Goal: Information Seeking & Learning: Learn about a topic

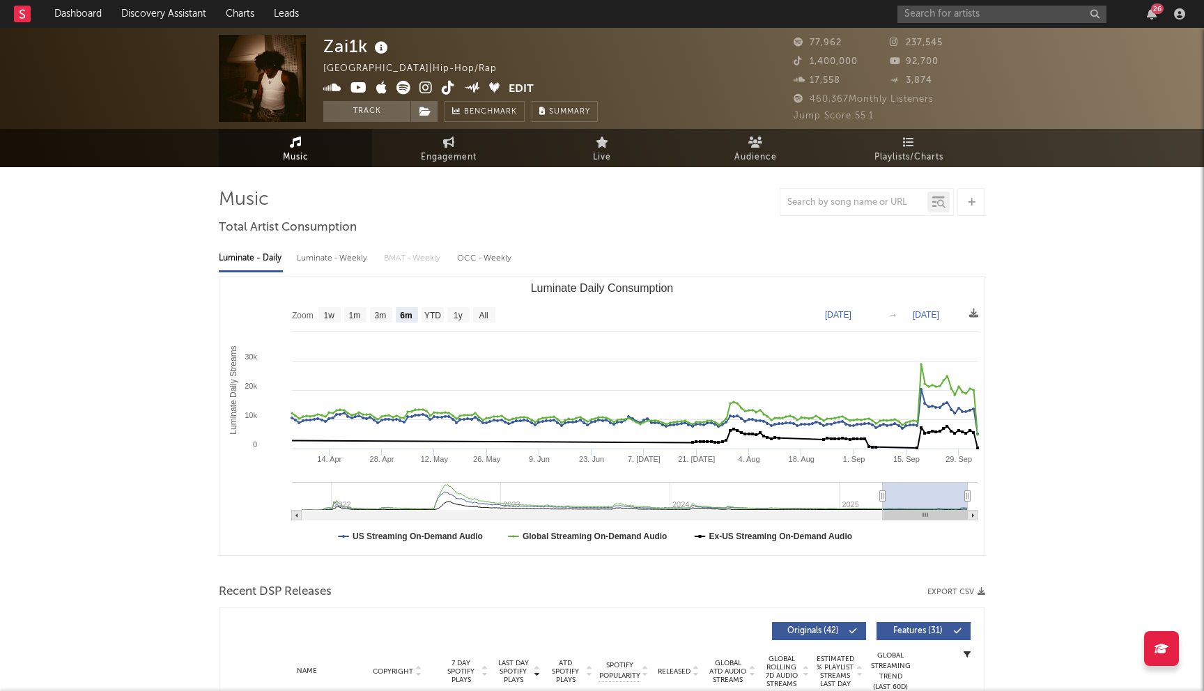
select select "6m"
click at [74, 26] on link "Dashboard" at bounding box center [78, 14] width 67 height 28
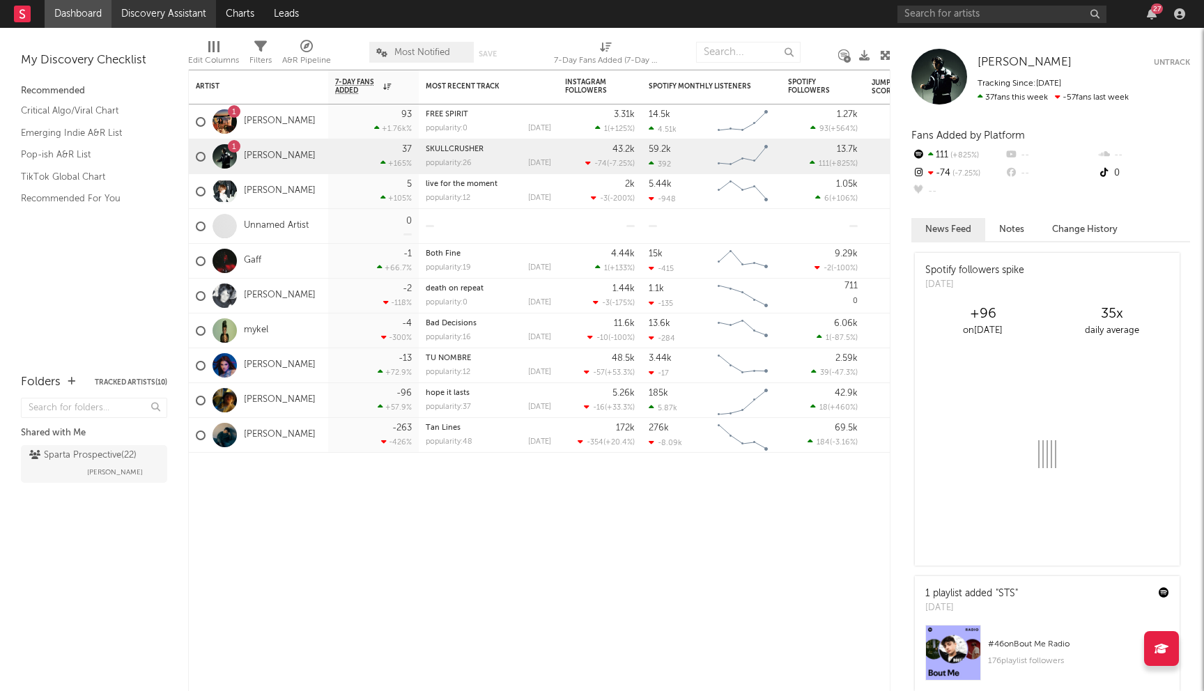
click at [125, 15] on link "Discovery Assistant" at bounding box center [163, 14] width 104 height 28
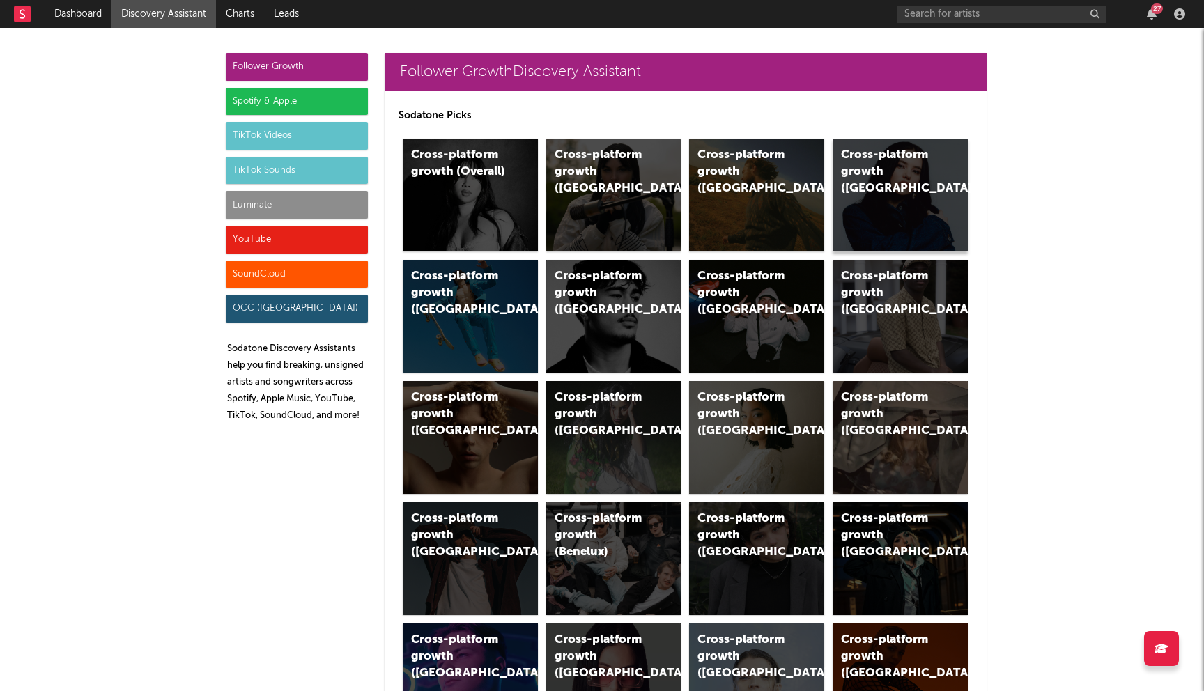
click at [856, 176] on div "Cross-platform growth (Canada)" at bounding box center [888, 172] width 95 height 50
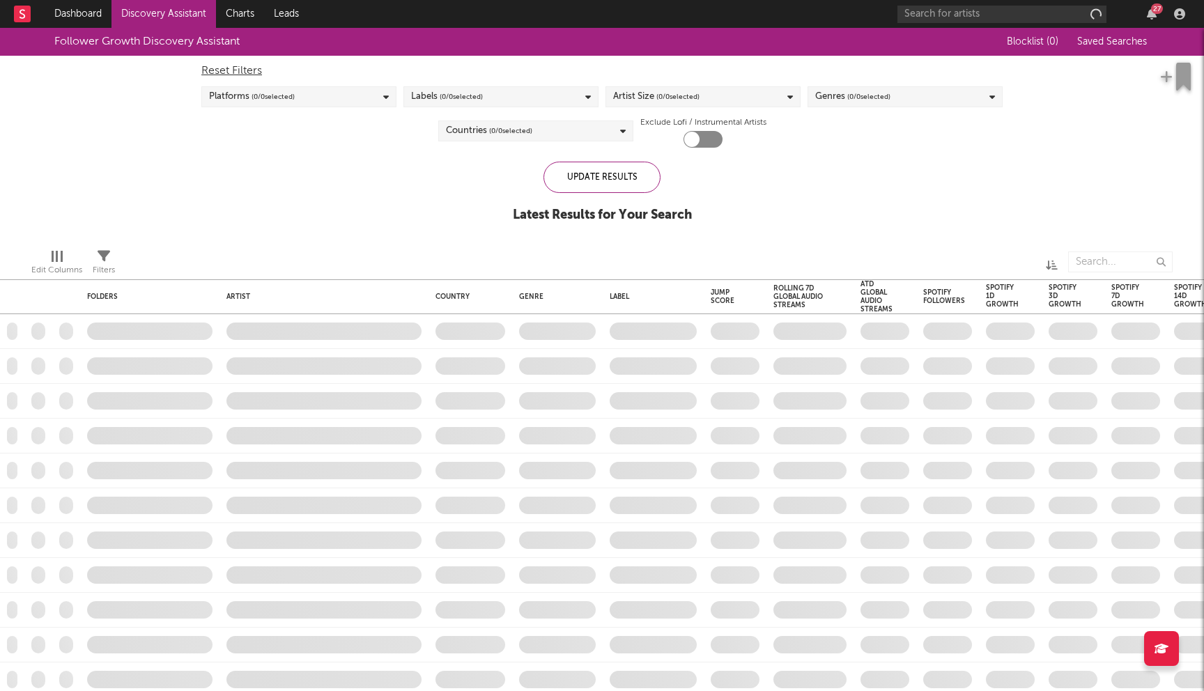
checkbox input "true"
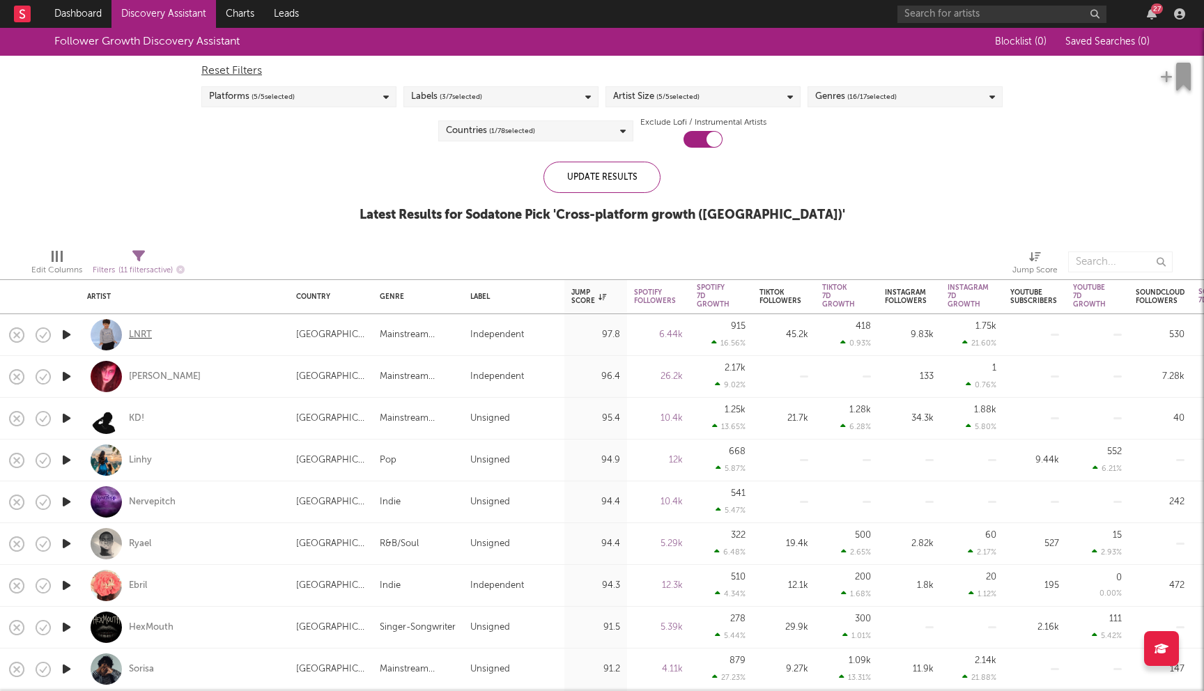
click at [140, 334] on div "LNRT" at bounding box center [140, 335] width 23 height 13
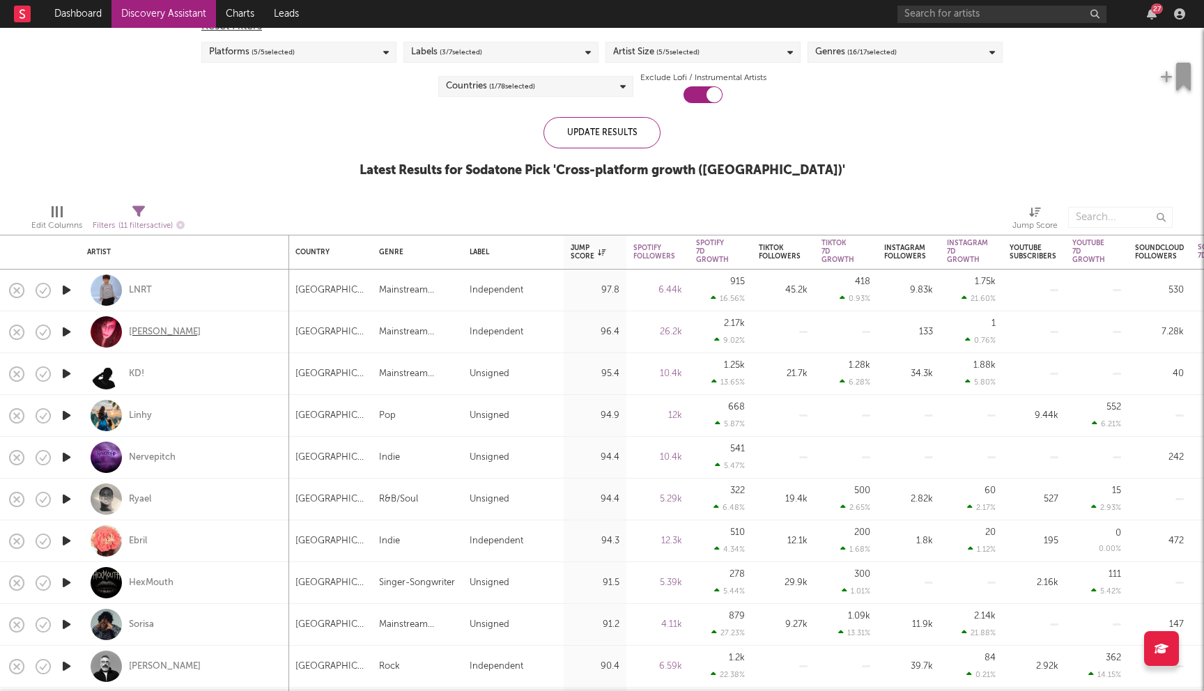
click at [166, 334] on div "Devi McCallion" at bounding box center [165, 332] width 72 height 13
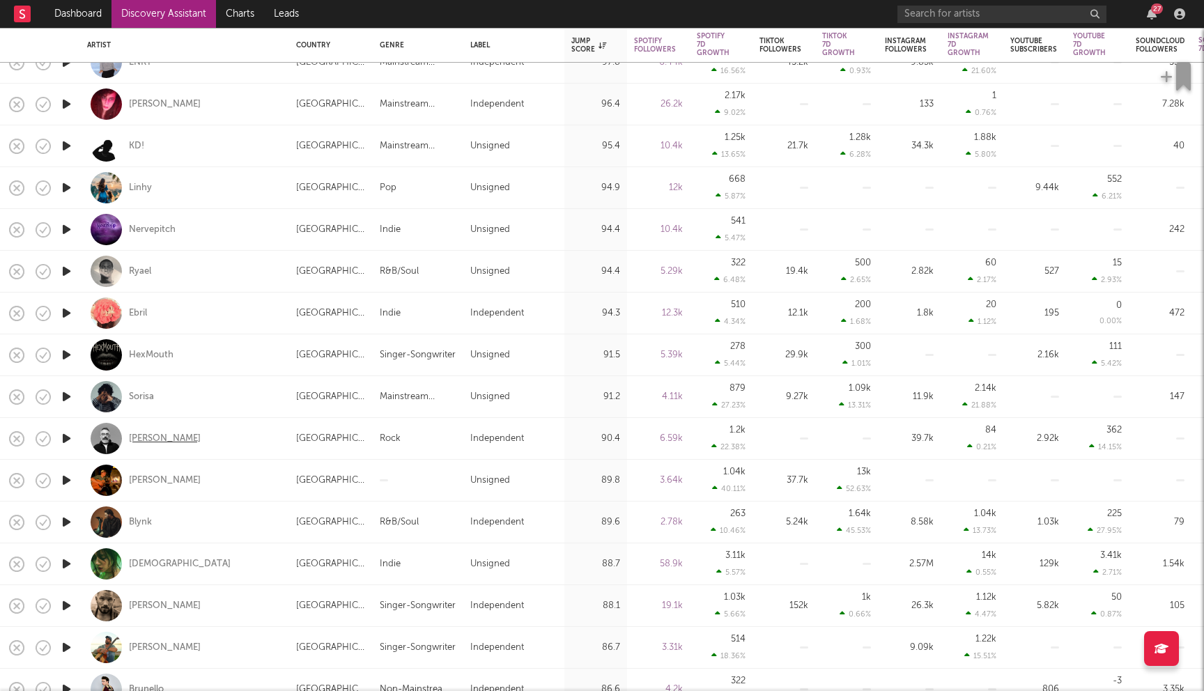
click at [153, 438] on div "JF Pauzé" at bounding box center [165, 439] width 72 height 13
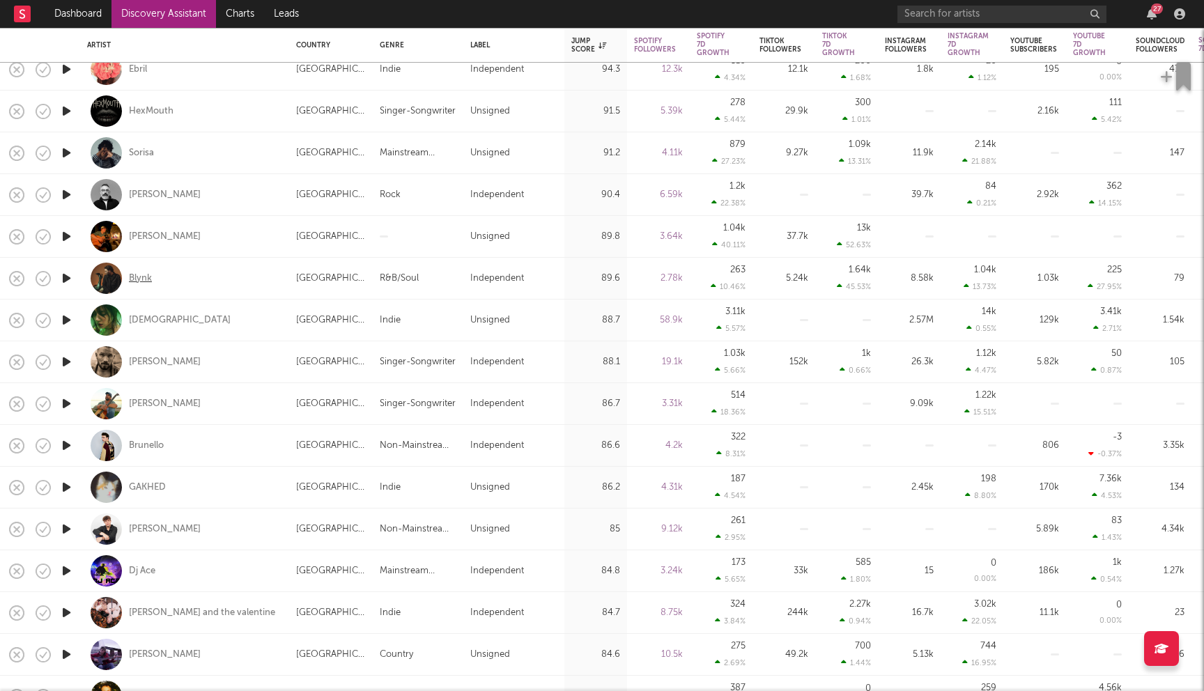
click at [146, 275] on div "Blynk" at bounding box center [140, 278] width 23 height 13
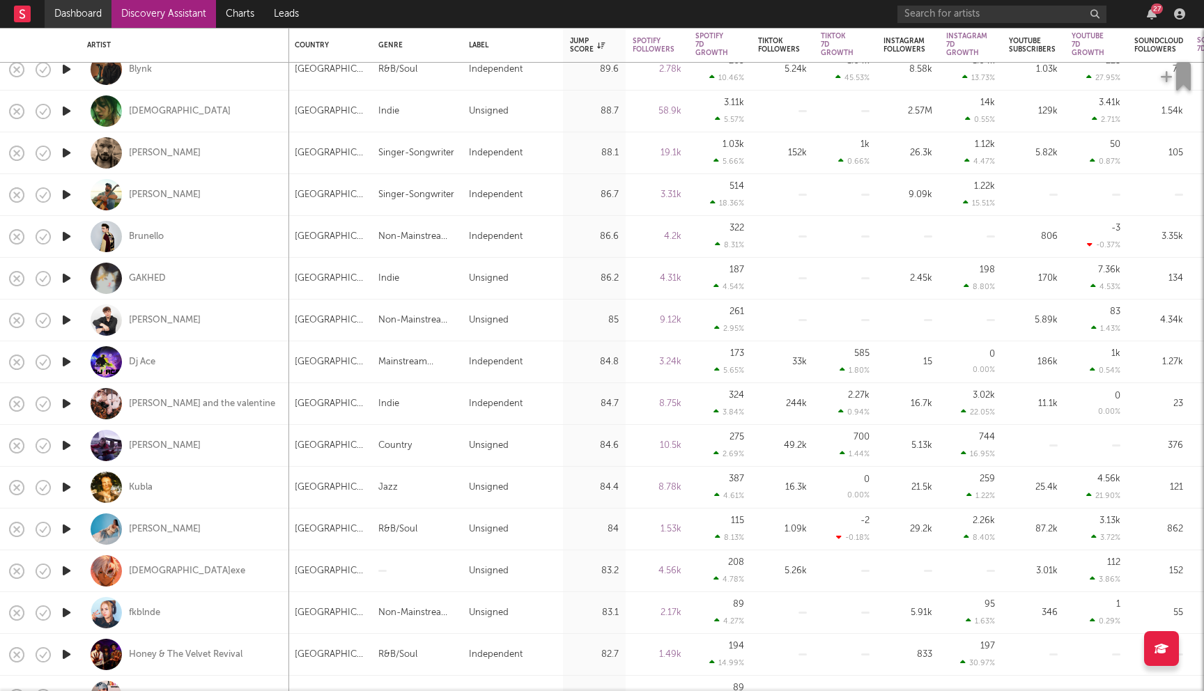
click at [100, 18] on link "Dashboard" at bounding box center [78, 14] width 67 height 28
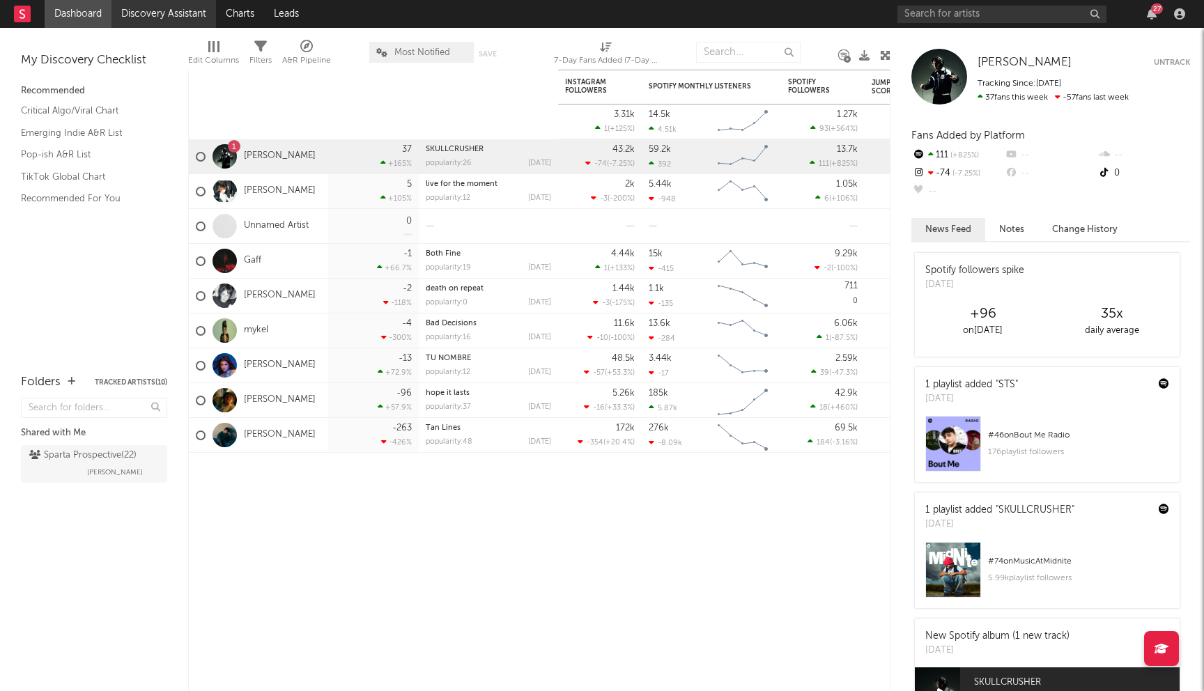
click at [142, 13] on link "Discovery Assistant" at bounding box center [163, 14] width 104 height 28
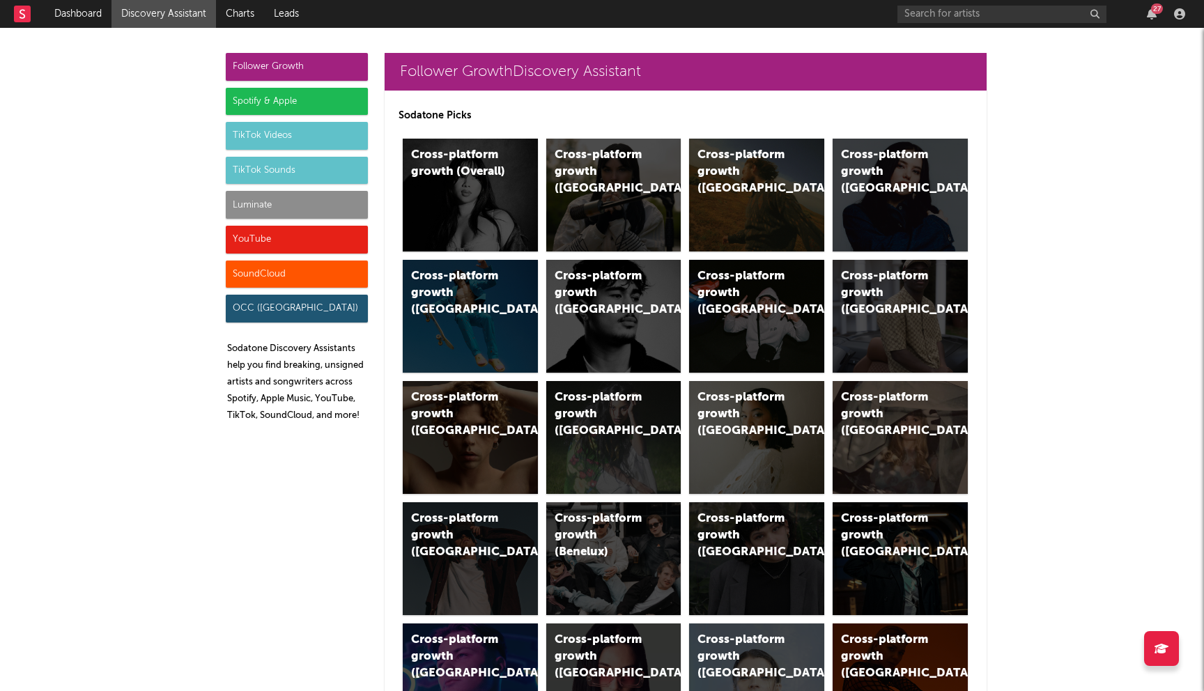
click at [300, 102] on div "Spotify & Apple" at bounding box center [297, 102] width 142 height 28
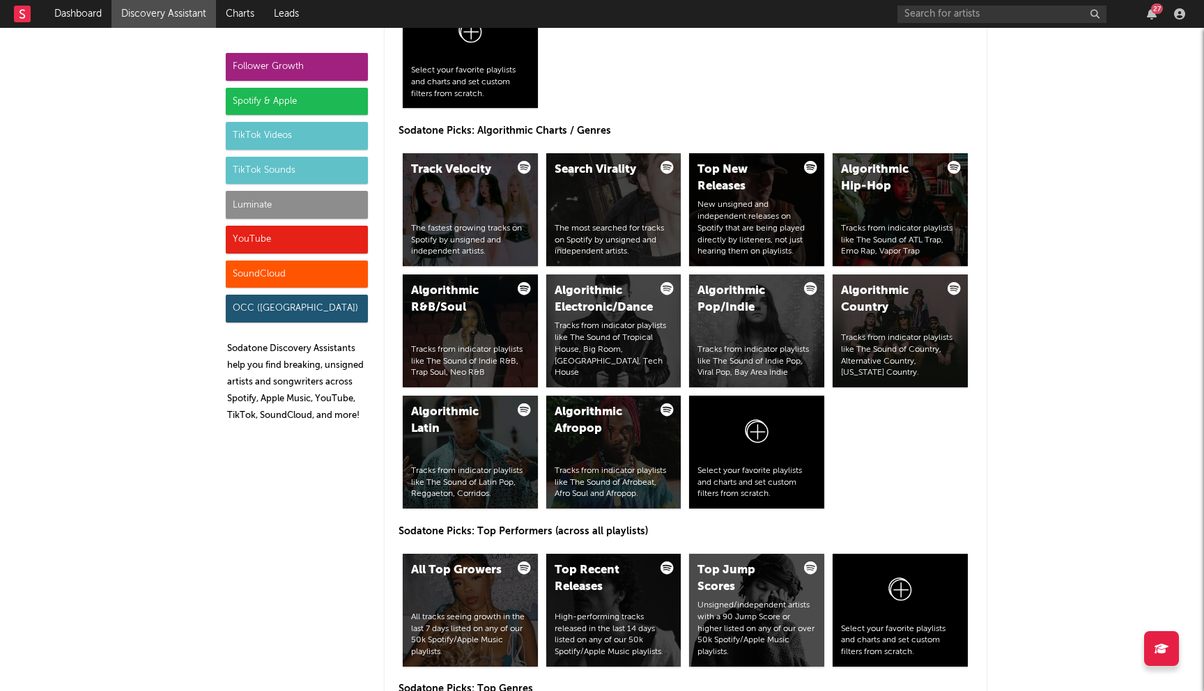
scroll to position [1648, 0]
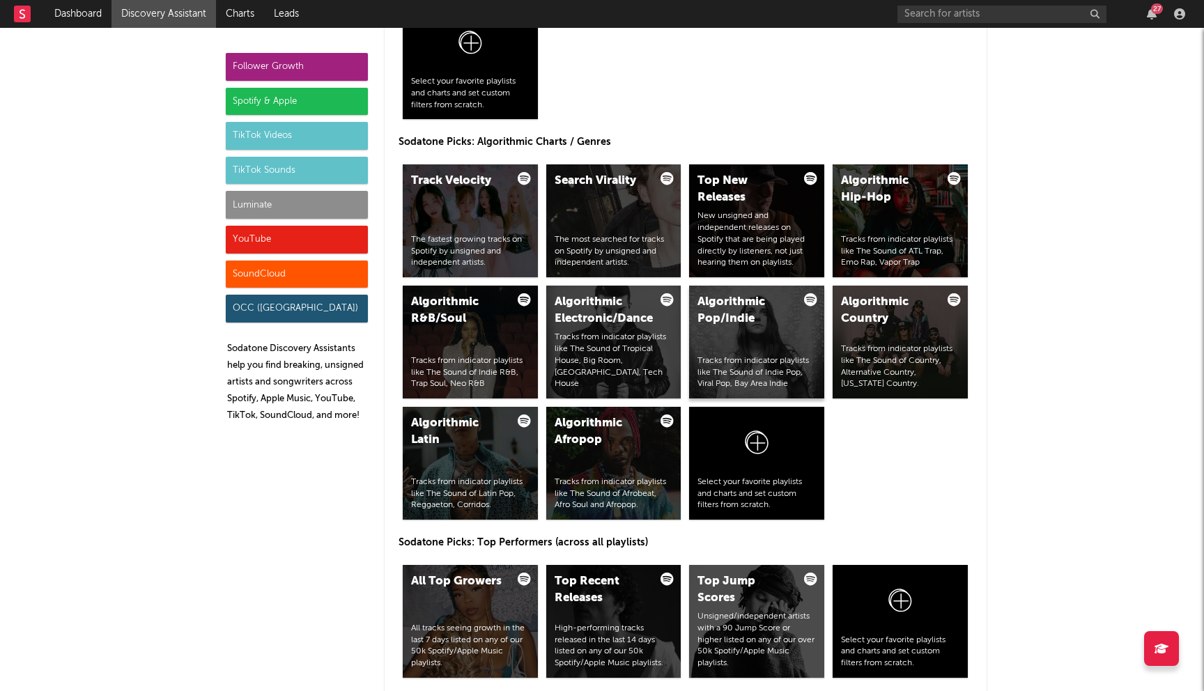
click at [742, 339] on div "Algorithmic Pop/Indie Tracks from indicator playlists like The Sound of Indie P…" at bounding box center [756, 342] width 135 height 113
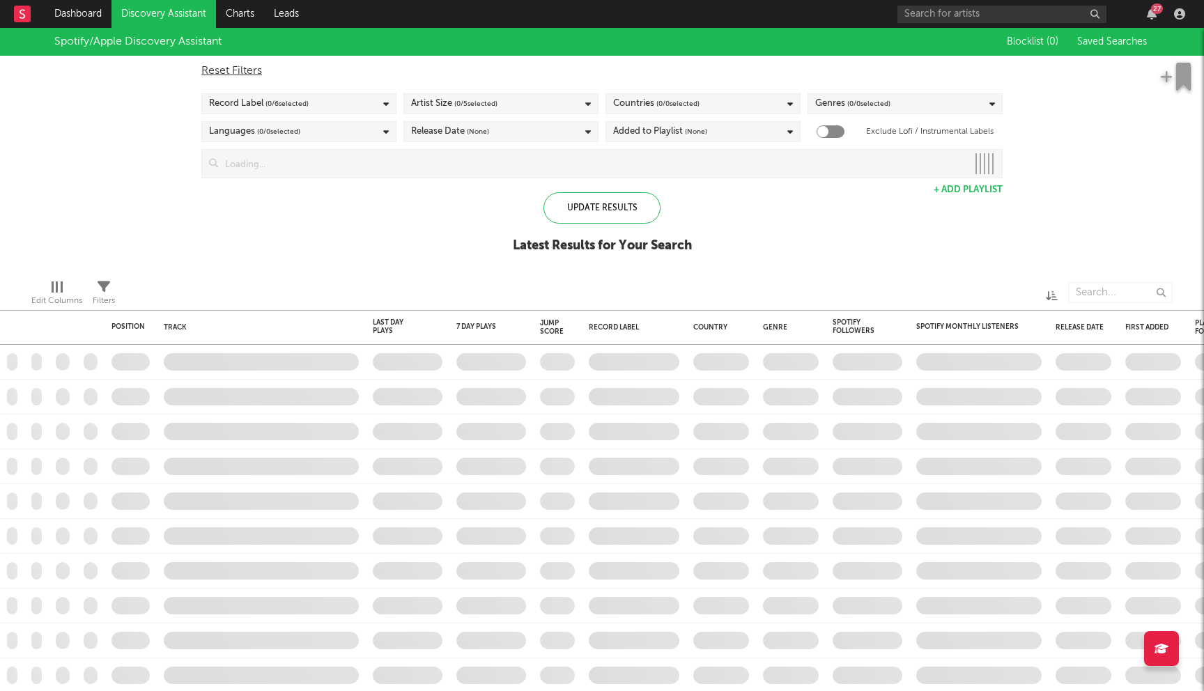
checkbox input "true"
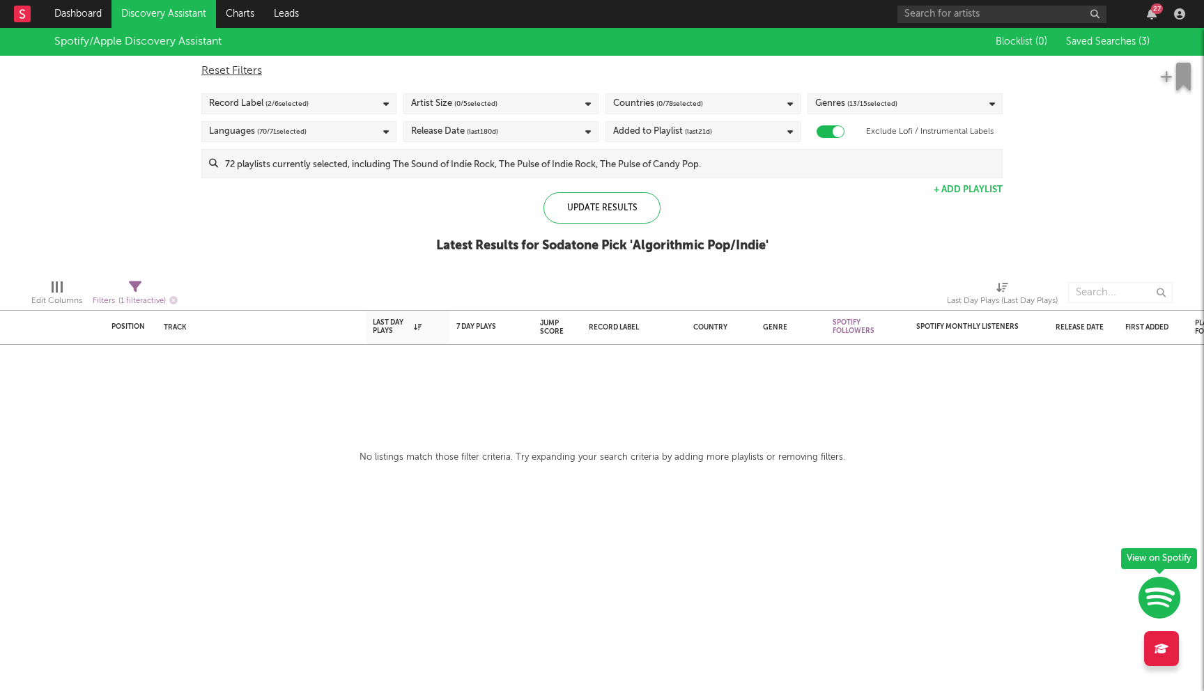
click at [440, 159] on input at bounding box center [610, 164] width 784 height 28
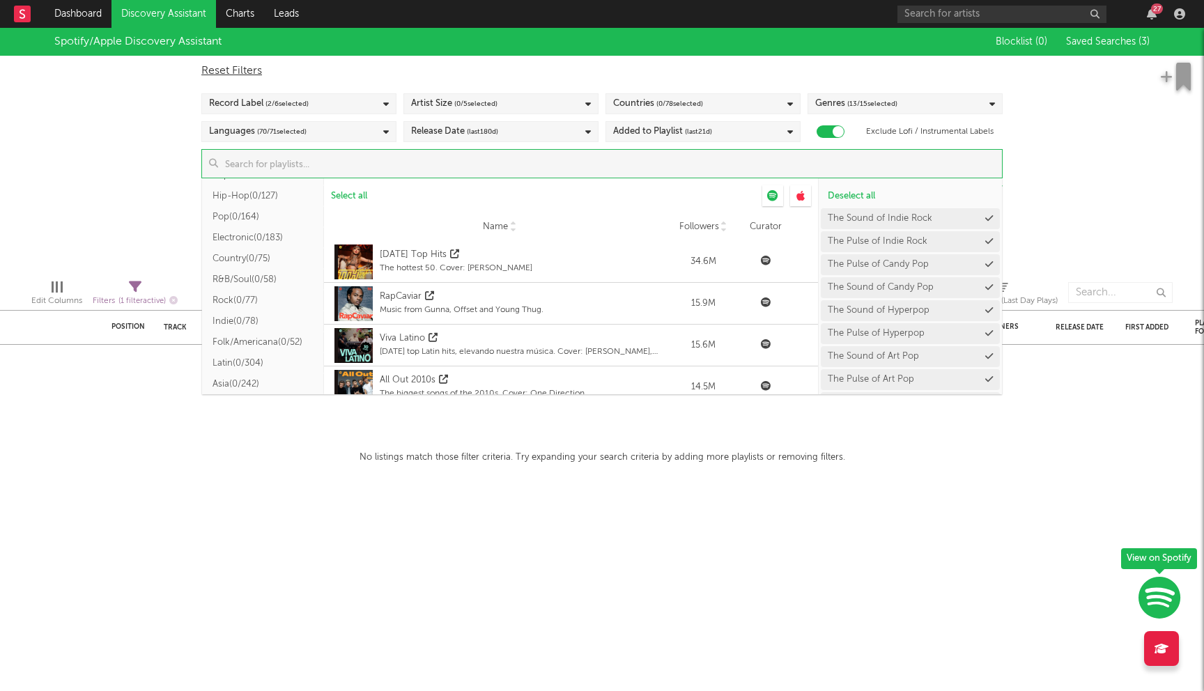
scroll to position [121, 0]
click at [256, 322] on button "Indie ( 0/78 )" at bounding box center [263, 326] width 122 height 21
click at [354, 192] on span "Select all from ' Indie '" at bounding box center [374, 196] width 86 height 9
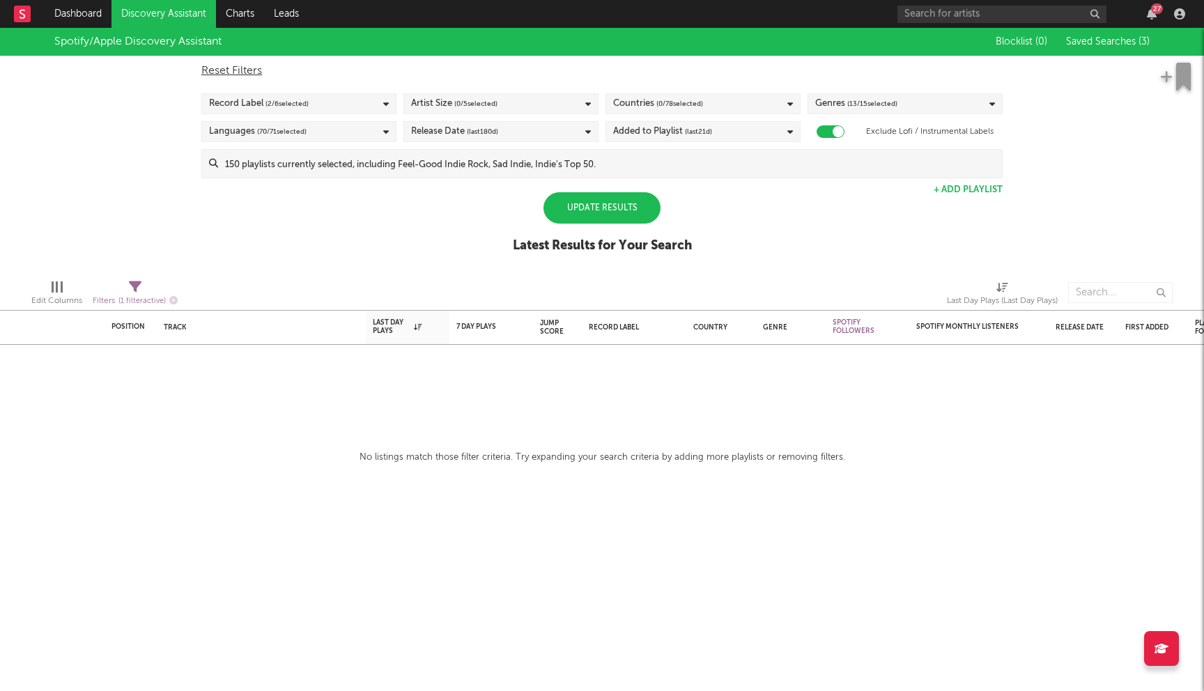
click at [148, 147] on div "Spotify/Apple Discovery Assistant Blocklist ( 0 ) Saved Searches ( 3 ) Reset Fi…" at bounding box center [602, 148] width 1204 height 240
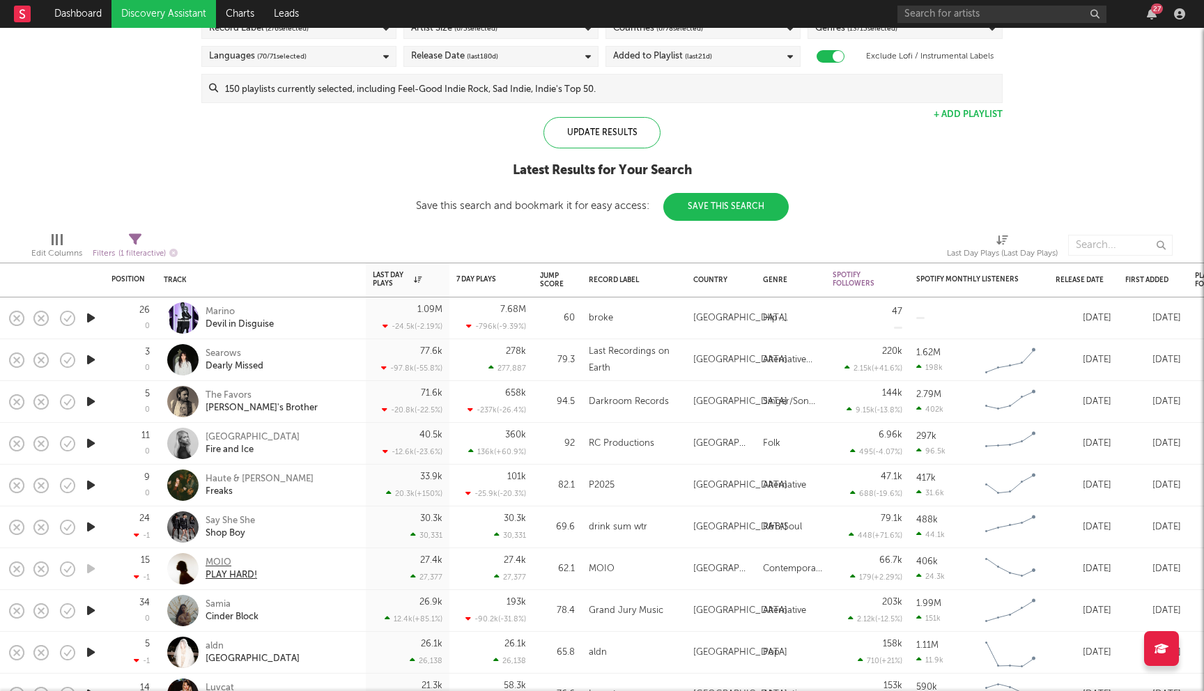
click at [226, 564] on div "MOIO" at bounding box center [232, 563] width 52 height 13
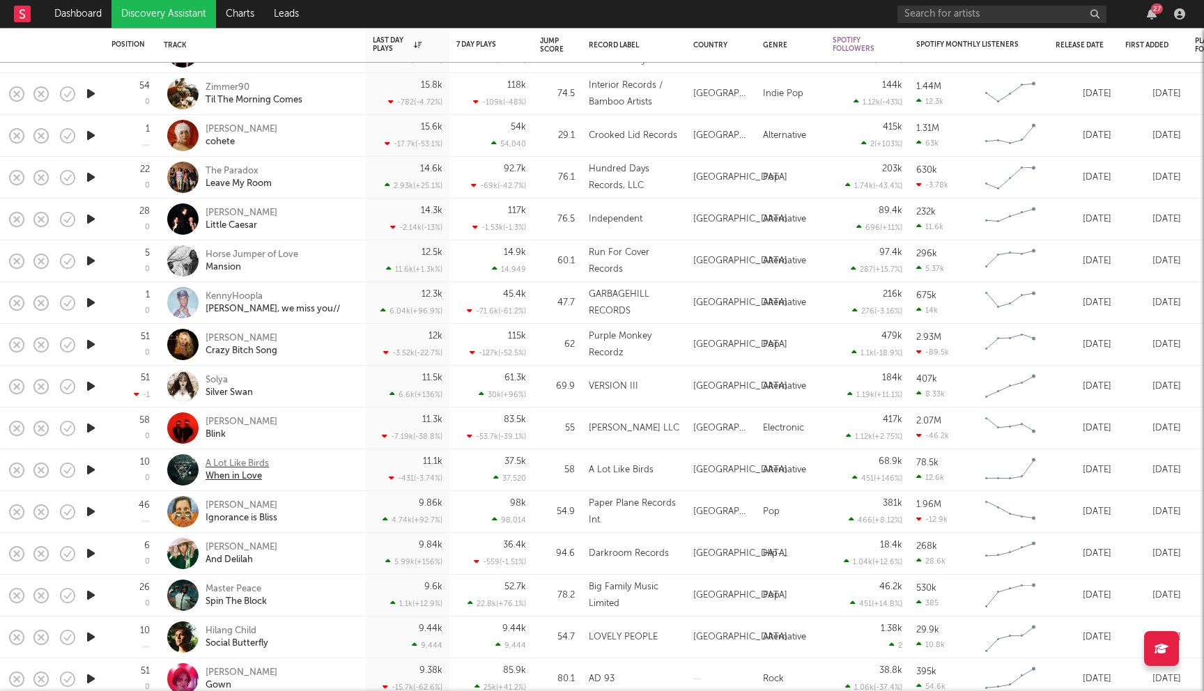
click at [245, 462] on div "A Lot Like Birds" at bounding box center [237, 464] width 63 height 13
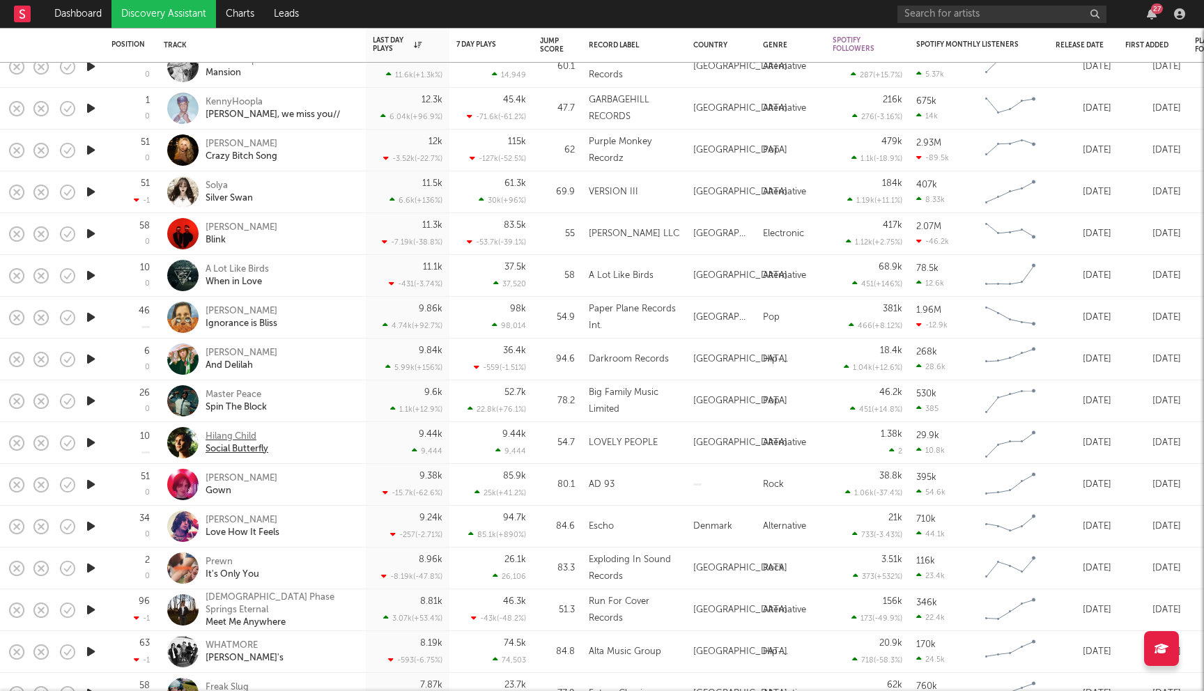
click at [238, 433] on div "Hilang Child" at bounding box center [237, 437] width 63 height 13
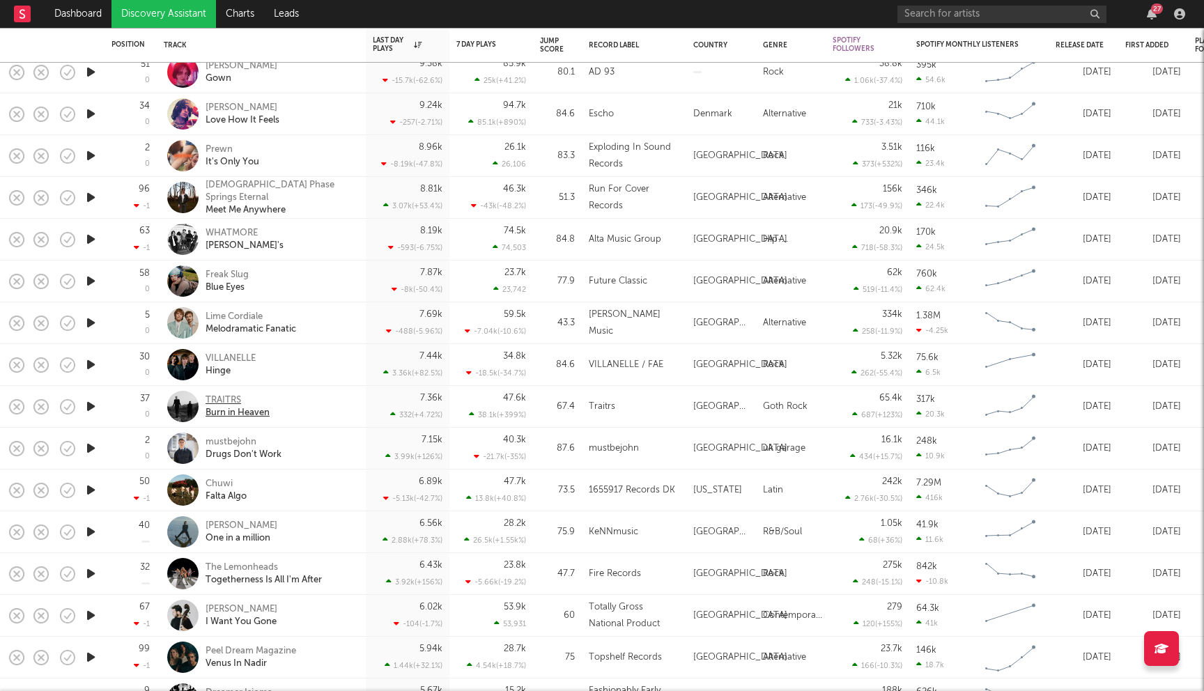
click at [231, 396] on div "TRAITRS" at bounding box center [238, 400] width 64 height 13
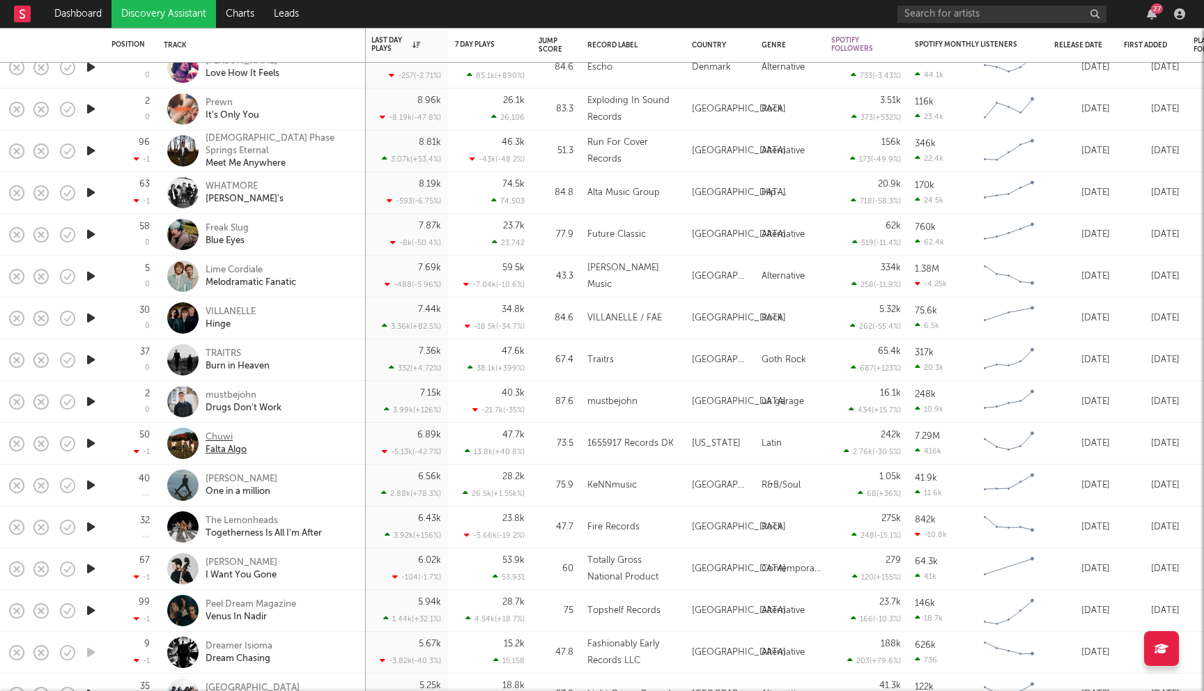
click at [215, 435] on div "Chuwi" at bounding box center [226, 437] width 41 height 13
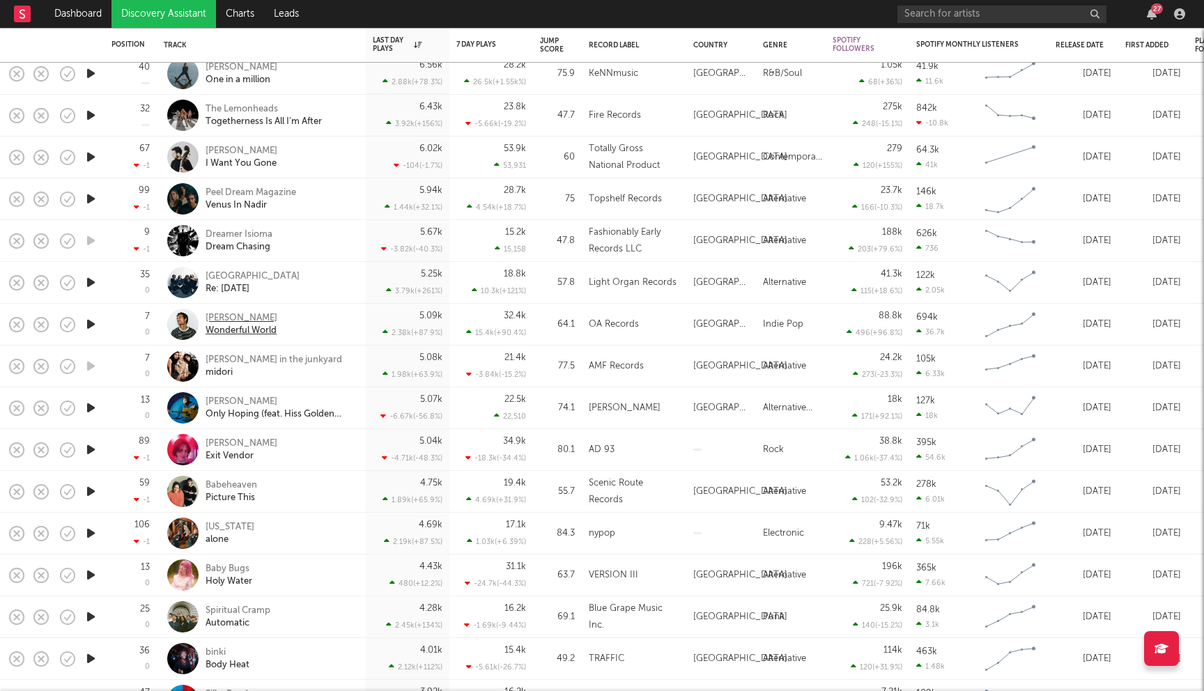
click at [221, 318] on div "Oscar Anton" at bounding box center [242, 318] width 72 height 13
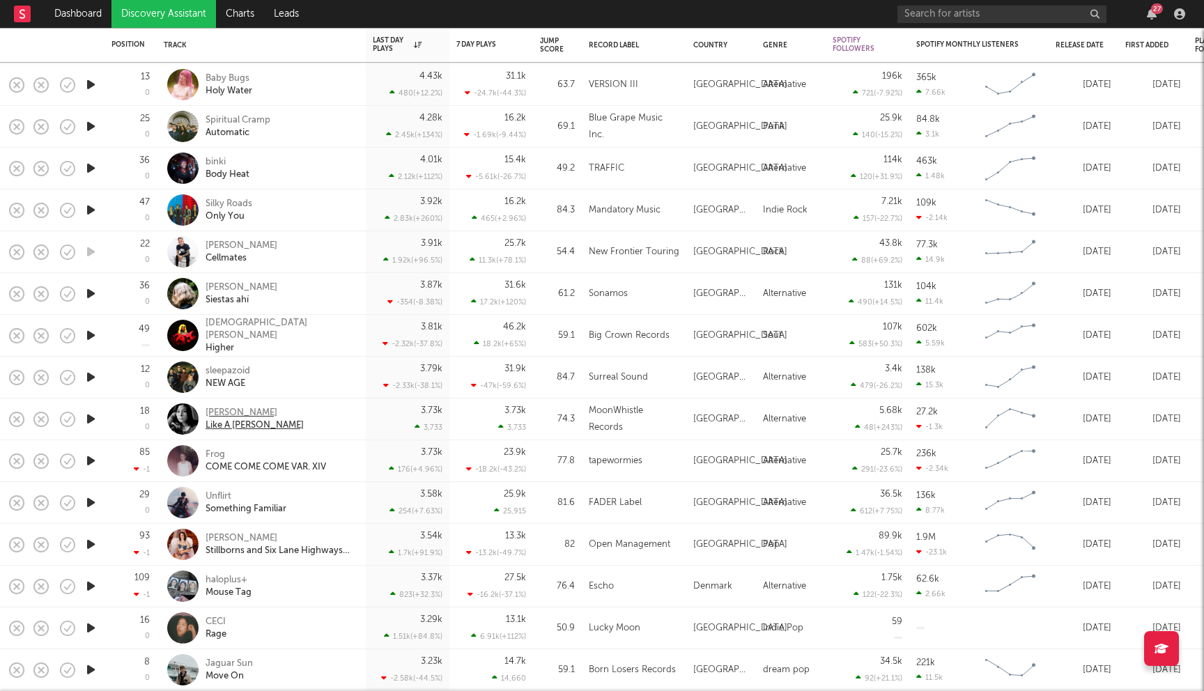
click at [247, 417] on div "Julianna Riolino" at bounding box center [255, 413] width 98 height 13
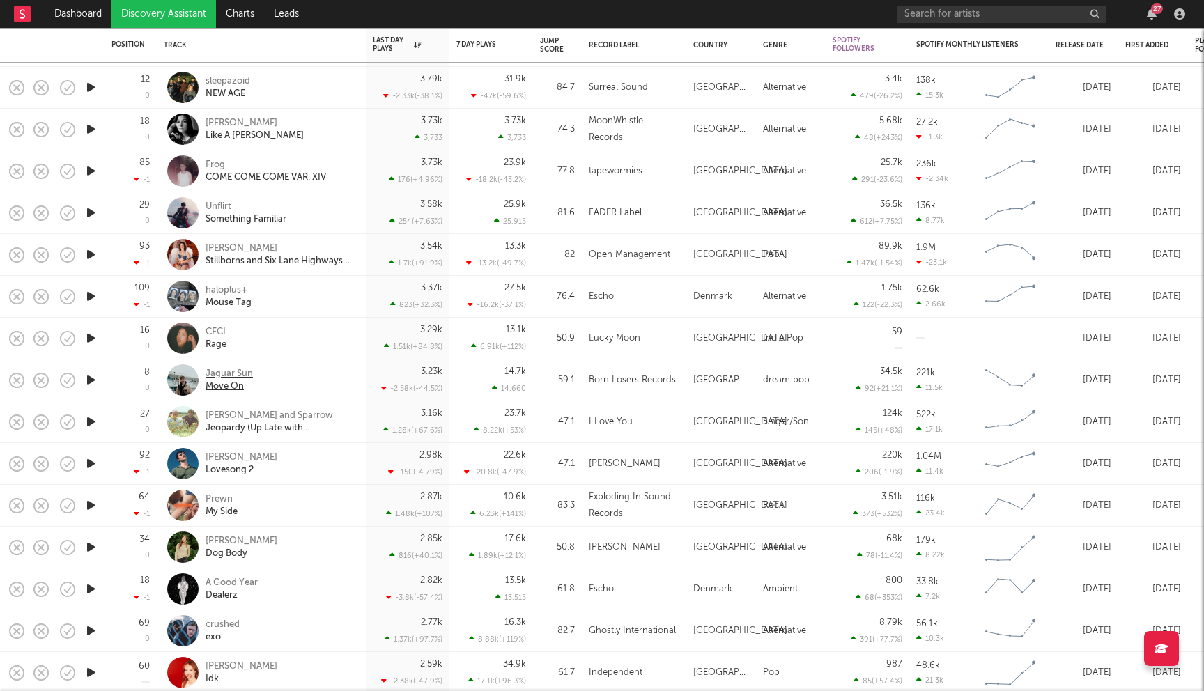
click at [222, 371] on div "Jaguar Sun" at bounding box center [229, 374] width 47 height 13
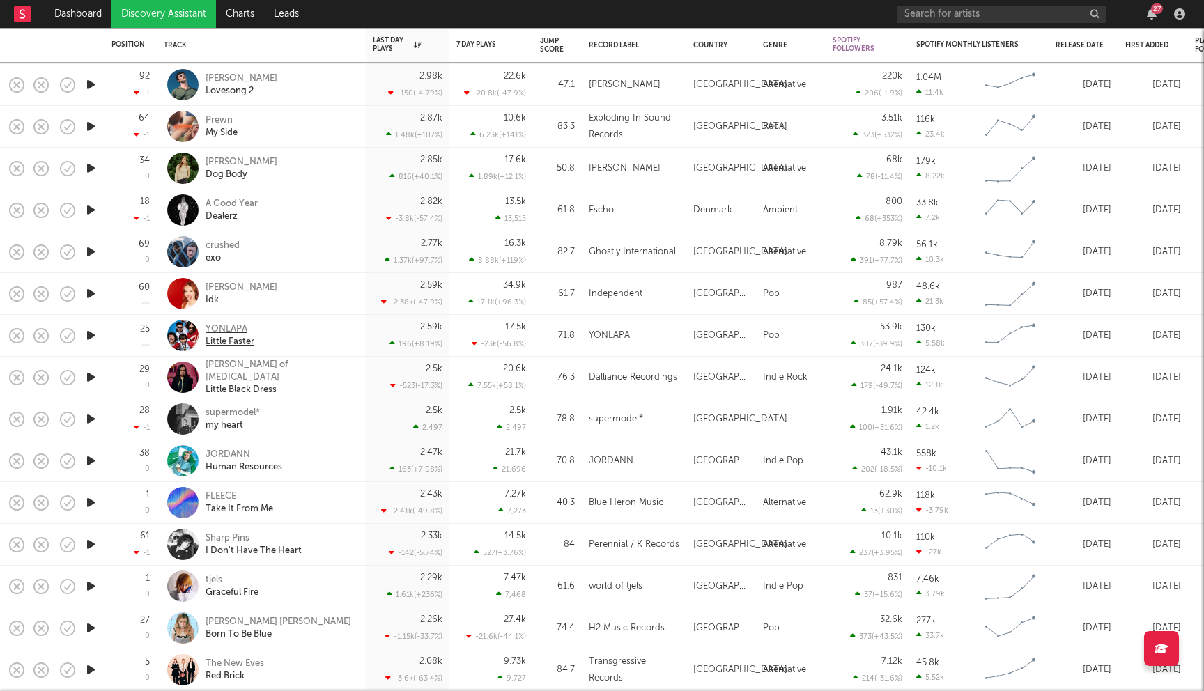
click at [231, 330] on div "YONLAPA" at bounding box center [230, 329] width 49 height 13
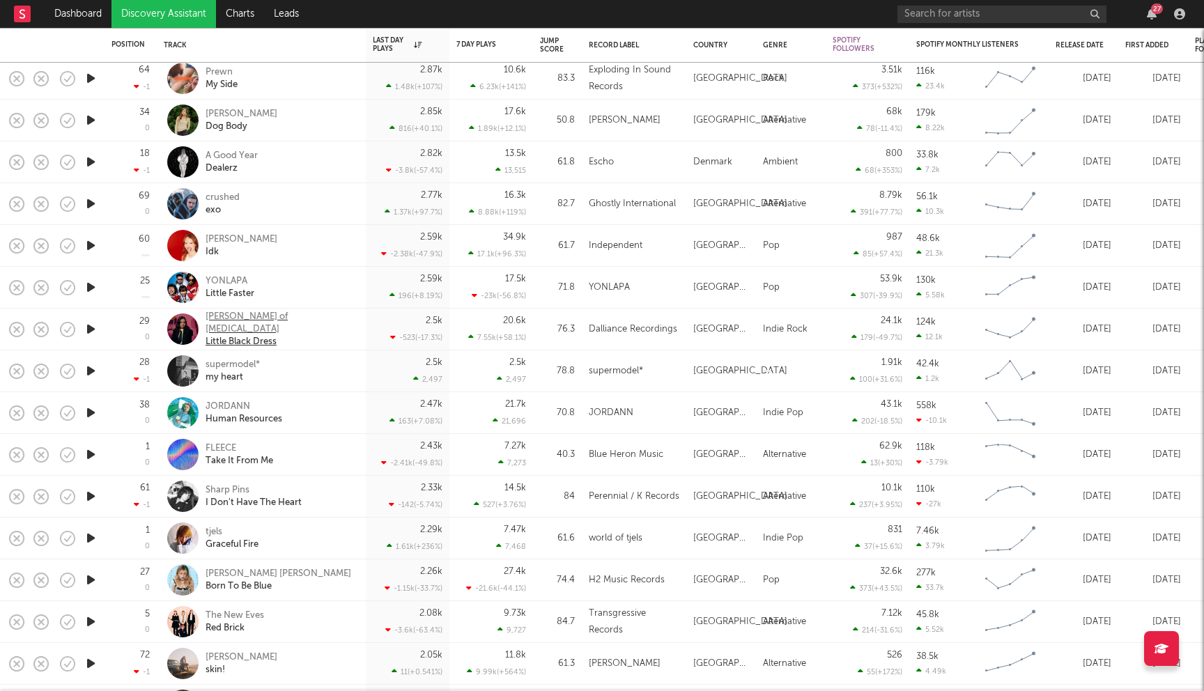
click at [248, 321] on div "Francis of Delirium" at bounding box center [281, 323] width 150 height 25
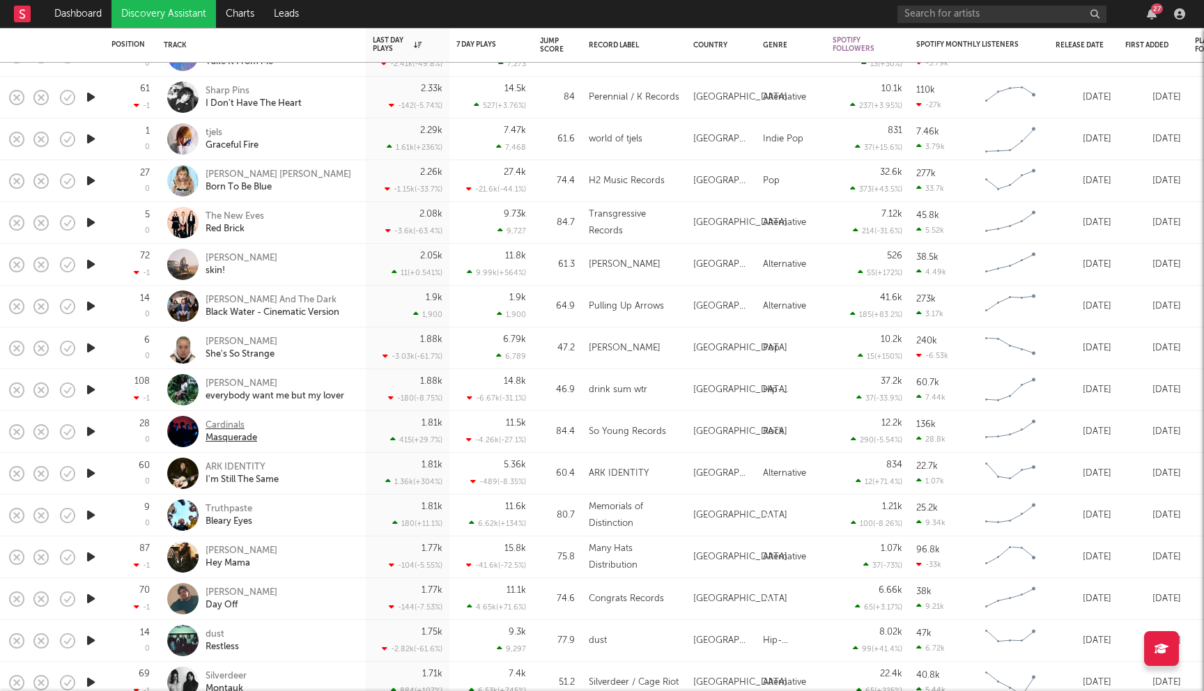
click at [227, 426] on div "Cardinals" at bounding box center [232, 425] width 52 height 13
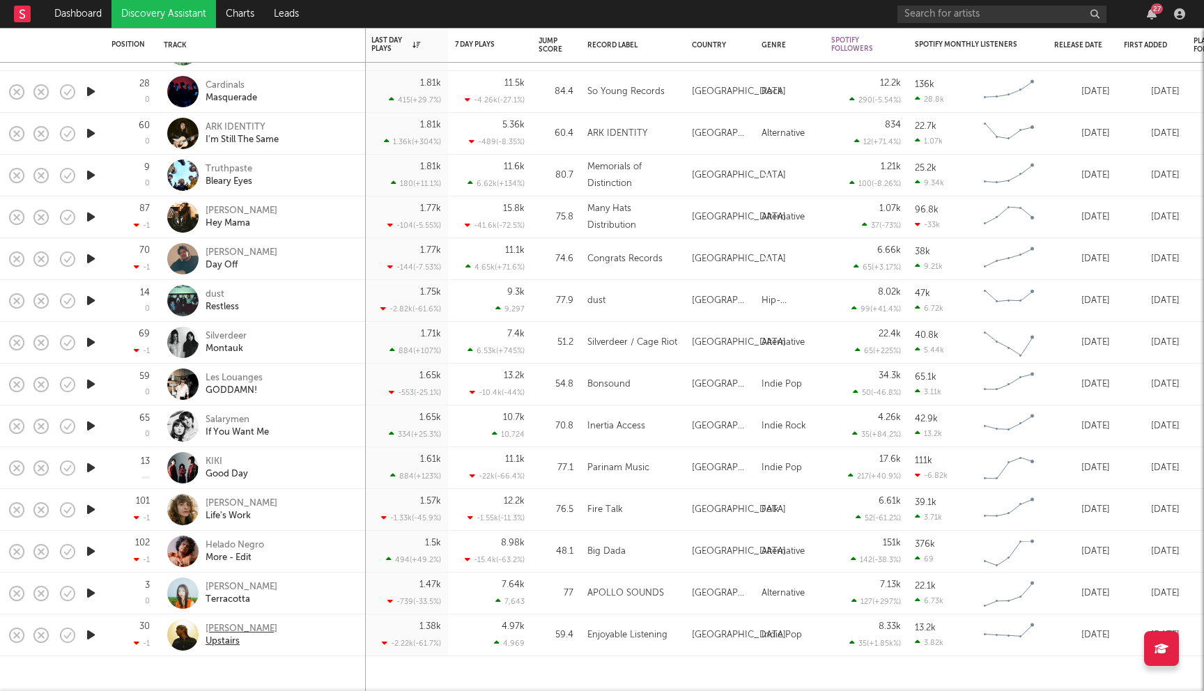
click at [234, 633] on div "Jack Larsen" at bounding box center [242, 629] width 72 height 13
click at [215, 291] on div "dust" at bounding box center [222, 294] width 33 height 13
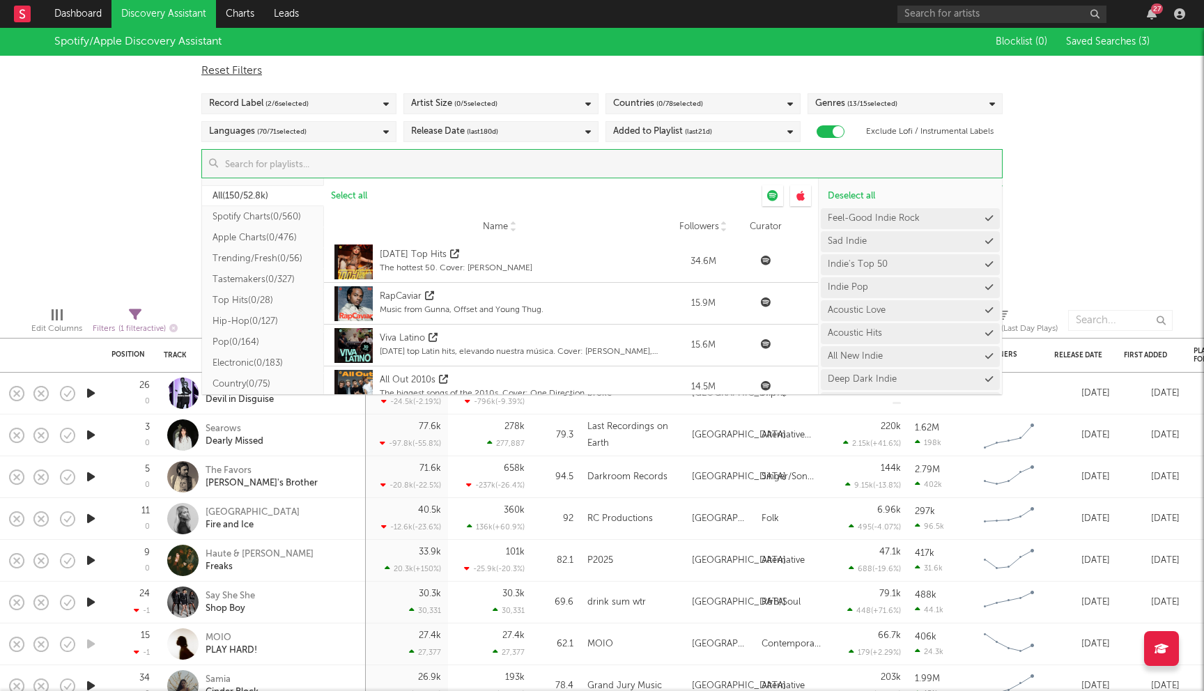
click at [513, 166] on input at bounding box center [610, 164] width 784 height 28
click at [245, 300] on button "Folk/Americana ( 0/52 )" at bounding box center [263, 300] width 122 height 21
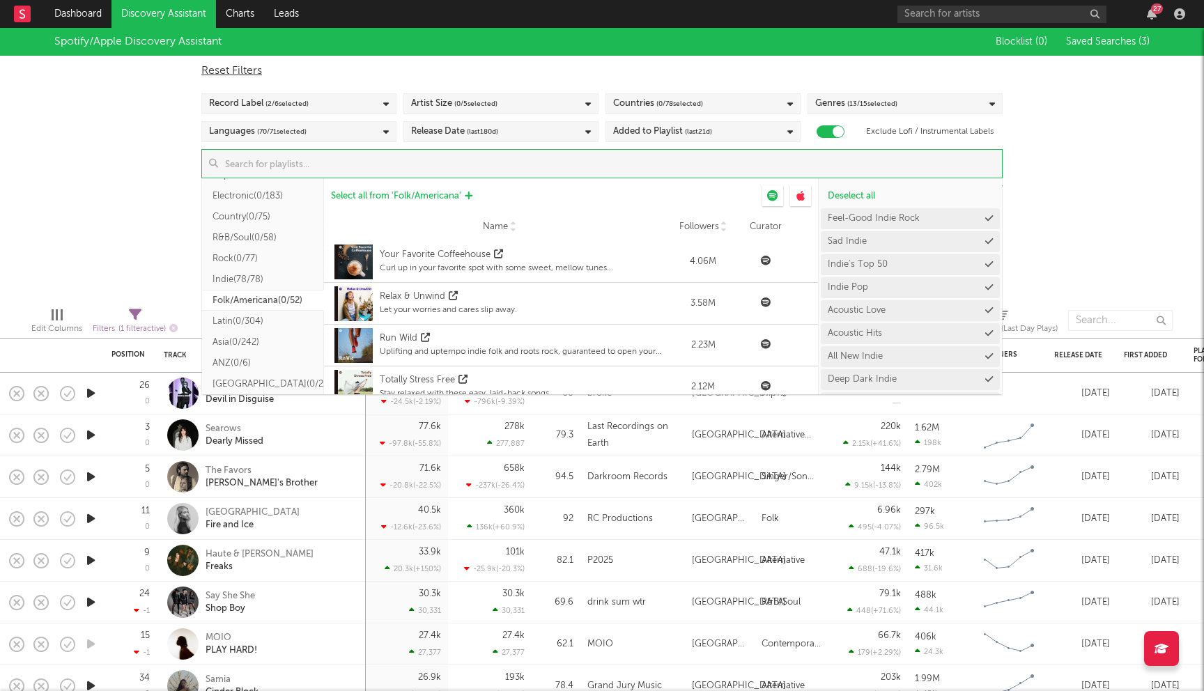
click at [444, 200] on span "Select all from ' Folk/Americana '" at bounding box center [396, 196] width 130 height 9
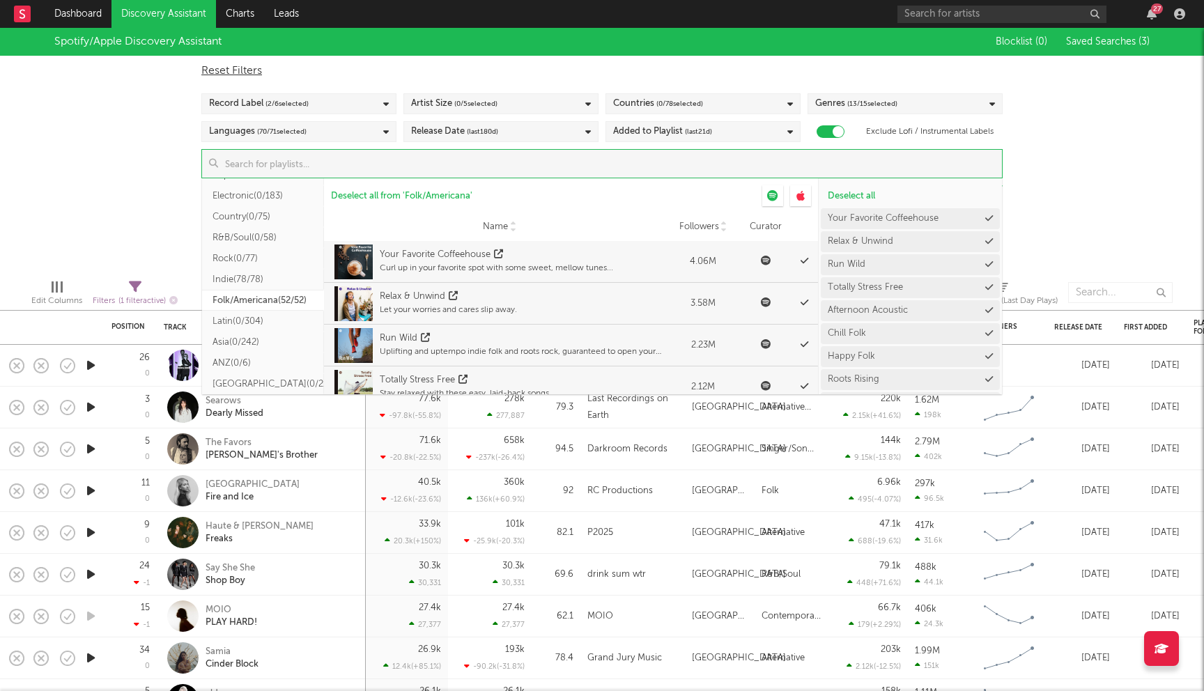
click at [141, 159] on div "Spotify/Apple Discovery Assistant Blocklist ( 0 ) Saved Searches ( 3 ) Reset Fi…" at bounding box center [602, 148] width 1204 height 240
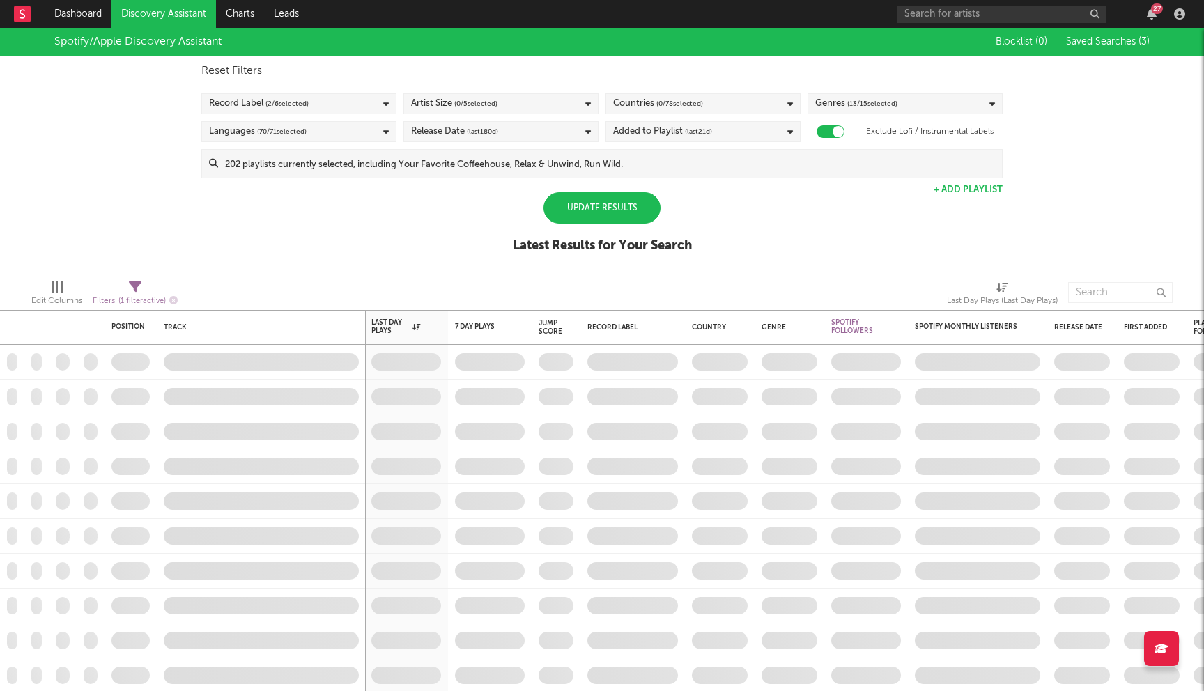
click at [587, 210] on div "Update Results" at bounding box center [601, 207] width 117 height 31
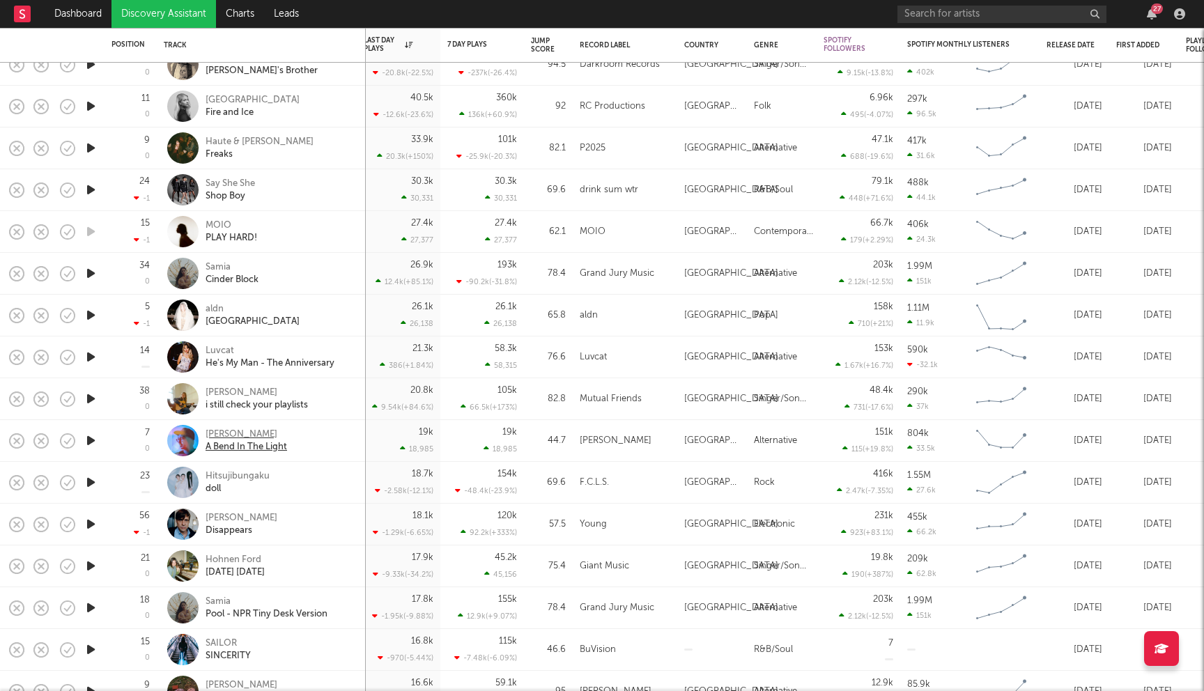
click at [248, 433] on div "Dustin Tebbutt" at bounding box center [247, 434] width 82 height 13
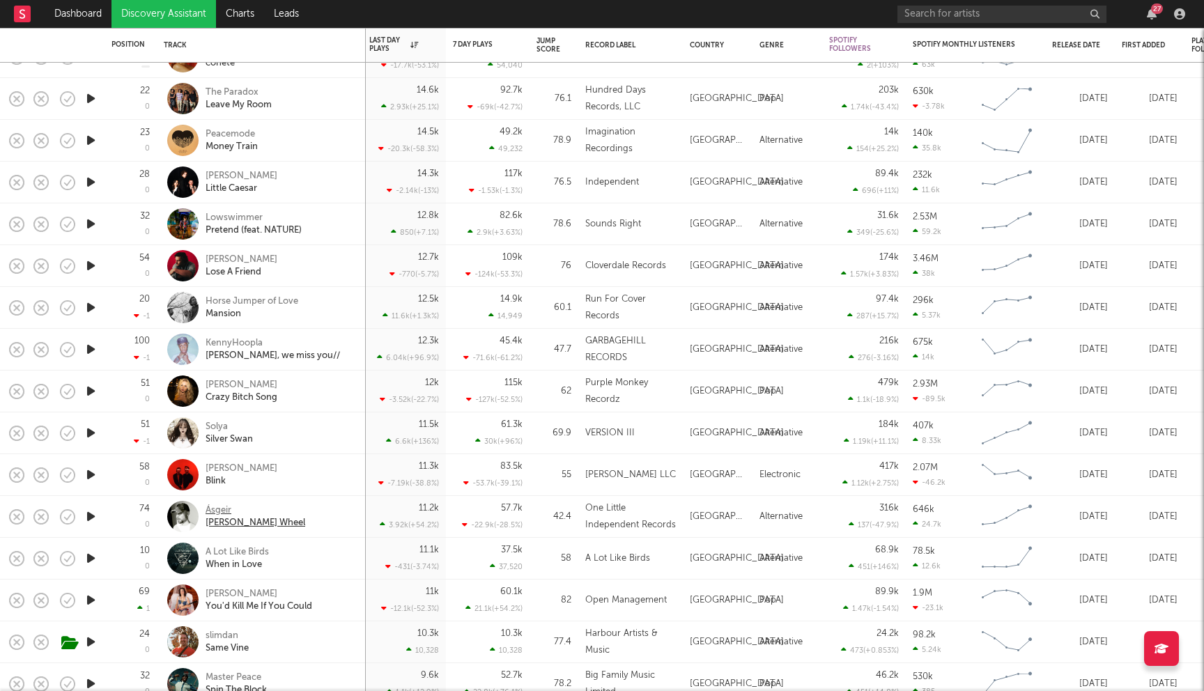
click at [221, 511] on div "Ásgeir" at bounding box center [256, 510] width 100 height 13
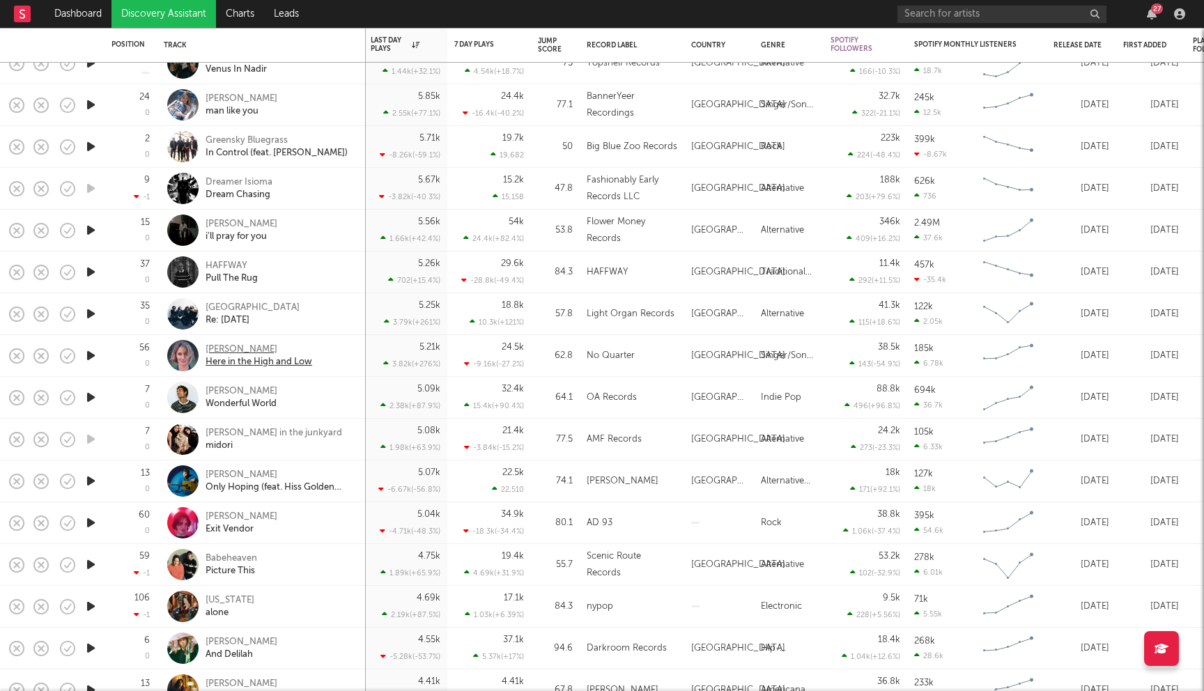
click at [228, 351] on div "[PERSON_NAME]" at bounding box center [259, 349] width 107 height 13
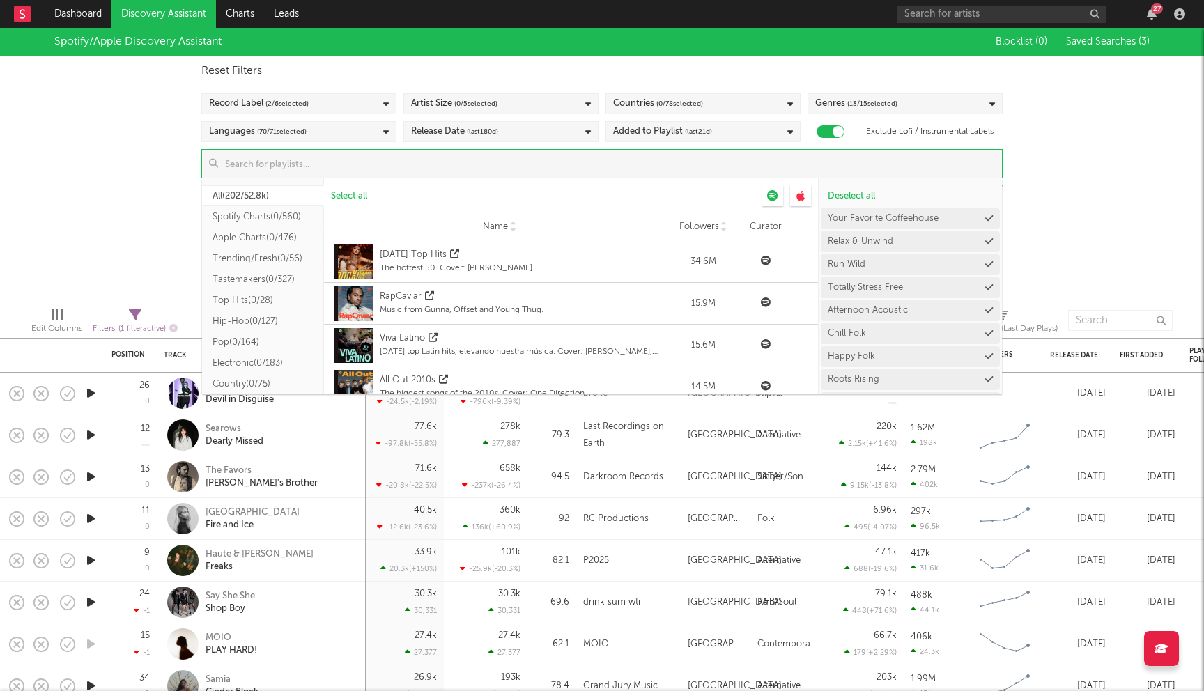
click at [435, 163] on input at bounding box center [610, 164] width 784 height 28
click at [240, 299] on button "Rock ( 0/77 )" at bounding box center [263, 301] width 122 height 21
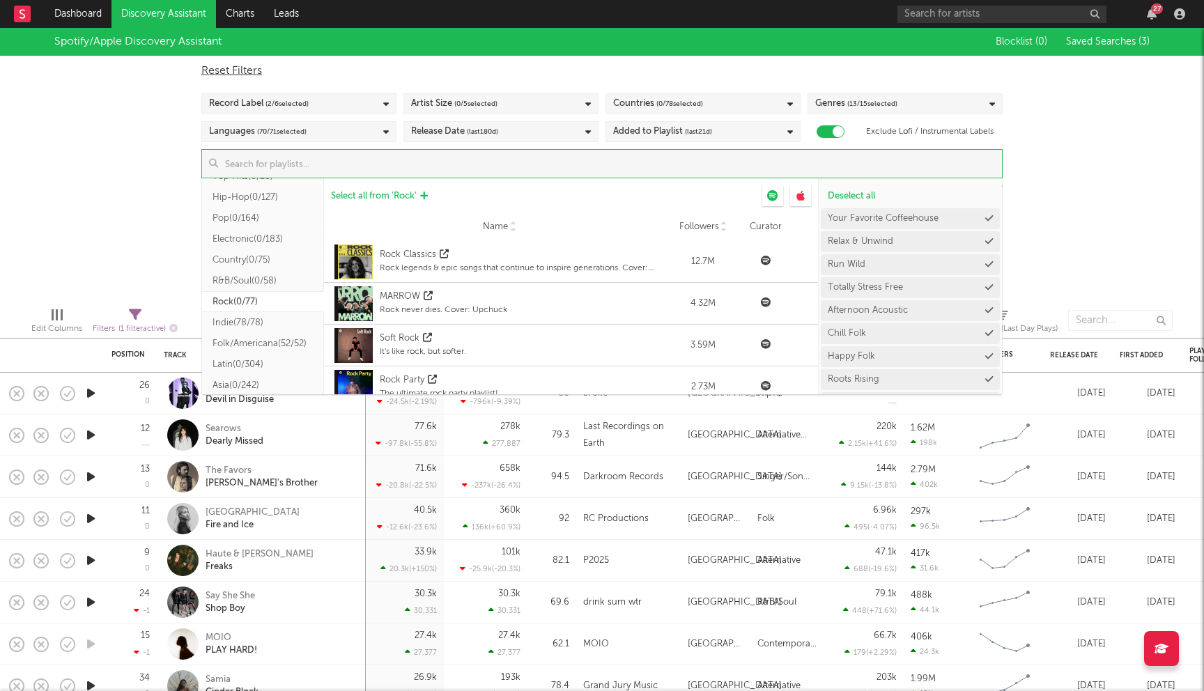
click at [362, 196] on span "Select all from ' Rock '" at bounding box center [374, 196] width 86 height 9
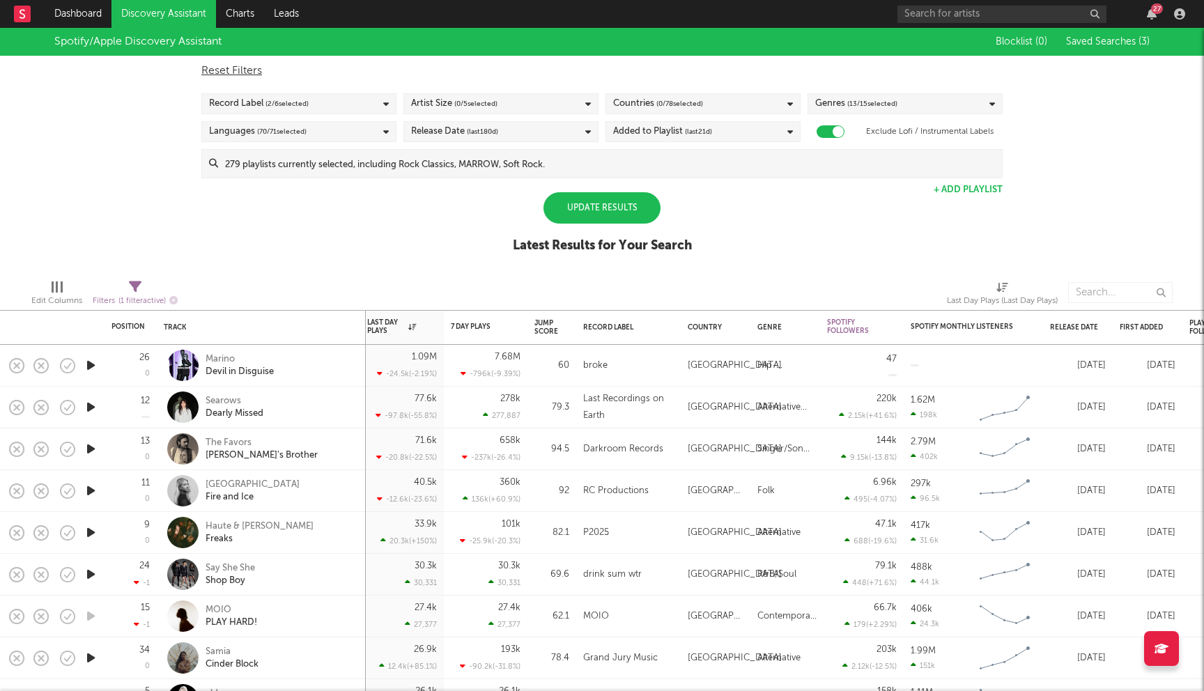
click at [111, 171] on div "Spotify/Apple Discovery Assistant Blocklist ( 0 ) Saved Searches ( 3 ) Reset Fi…" at bounding box center [602, 148] width 1204 height 240
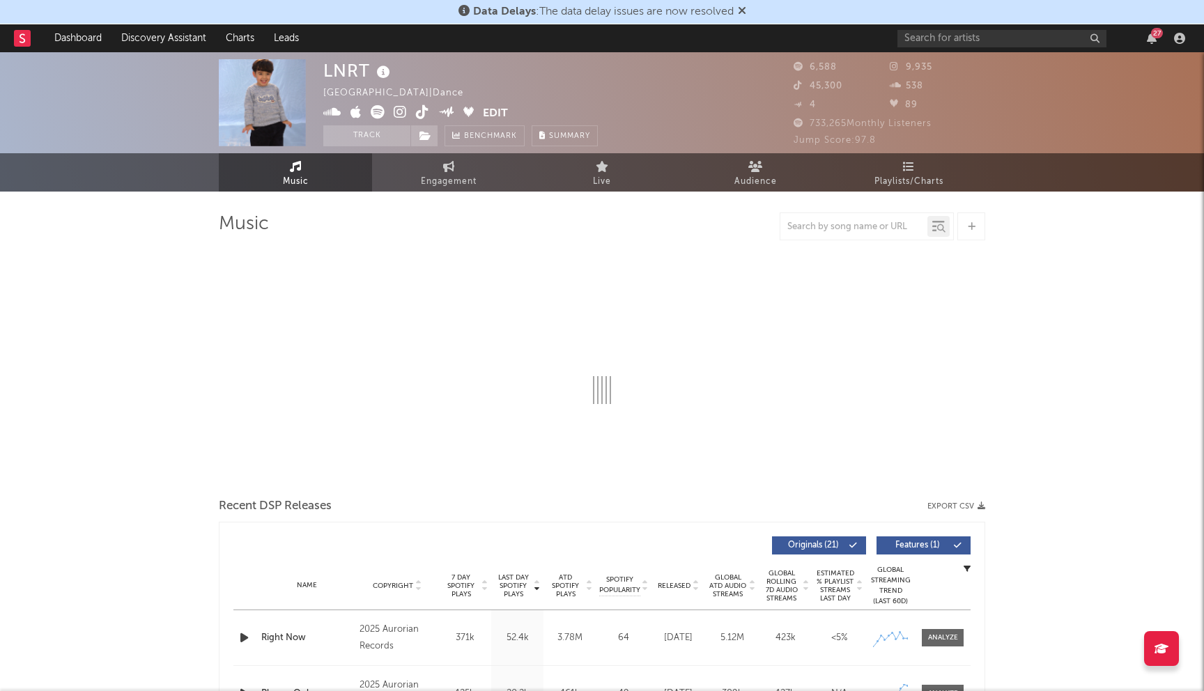
select select "1w"
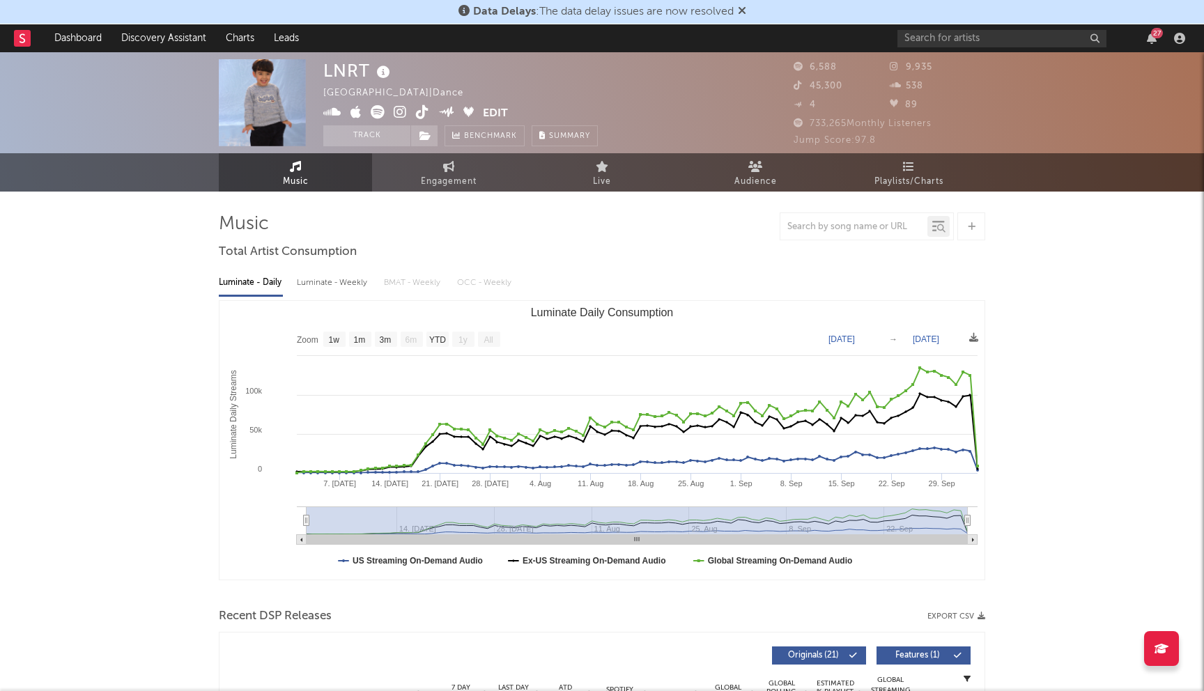
click at [746, 8] on icon at bounding box center [742, 10] width 8 height 11
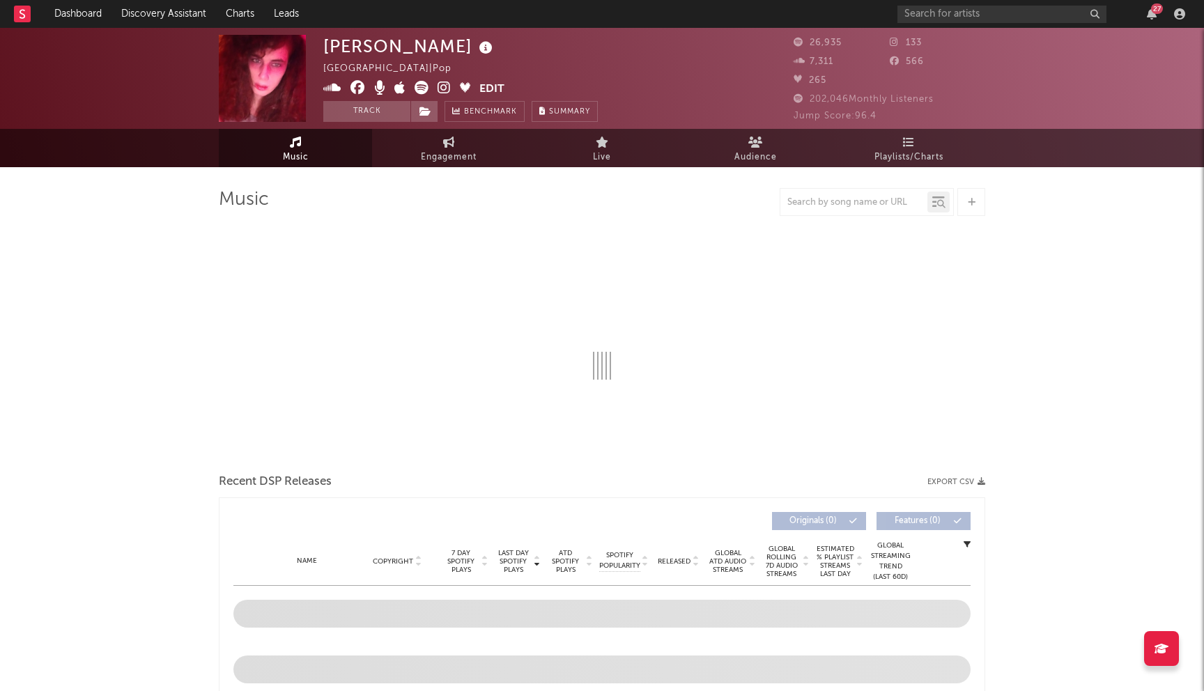
select select "1w"
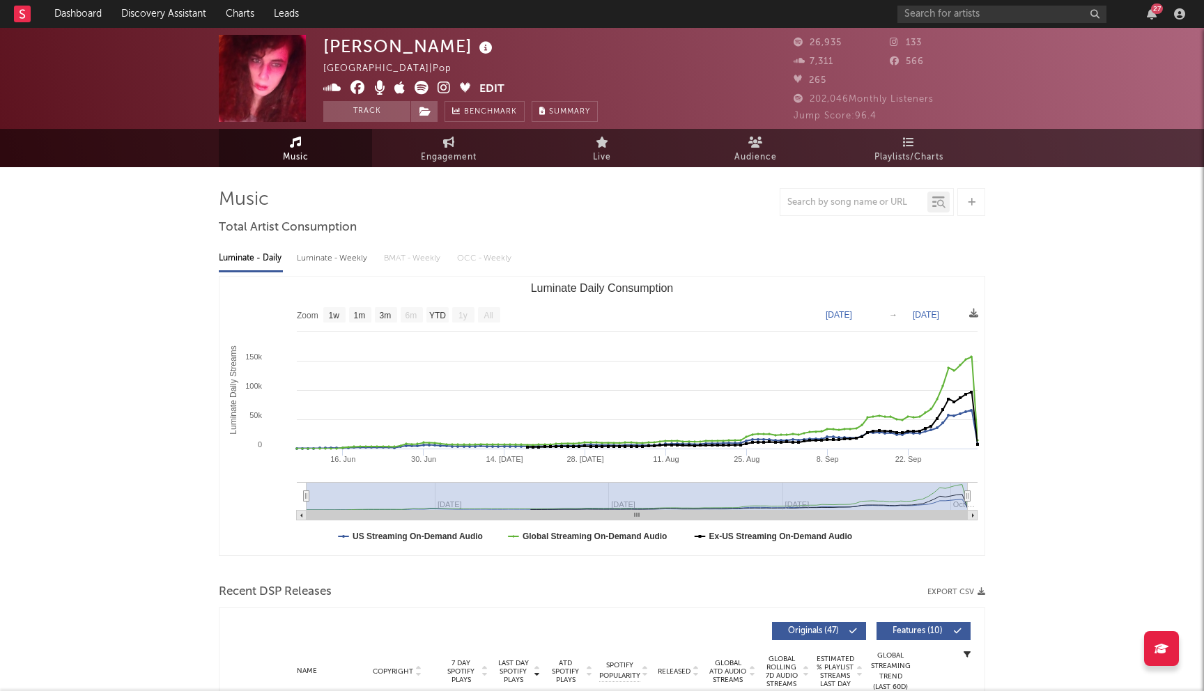
click at [356, 86] on icon at bounding box center [357, 88] width 15 height 14
drag, startPoint x: 325, startPoint y: 49, endPoint x: 449, endPoint y: 52, distance: 124.7
click at [449, 52] on div "Devi McCallion" at bounding box center [409, 46] width 173 height 23
copy div "Devi McCallion"
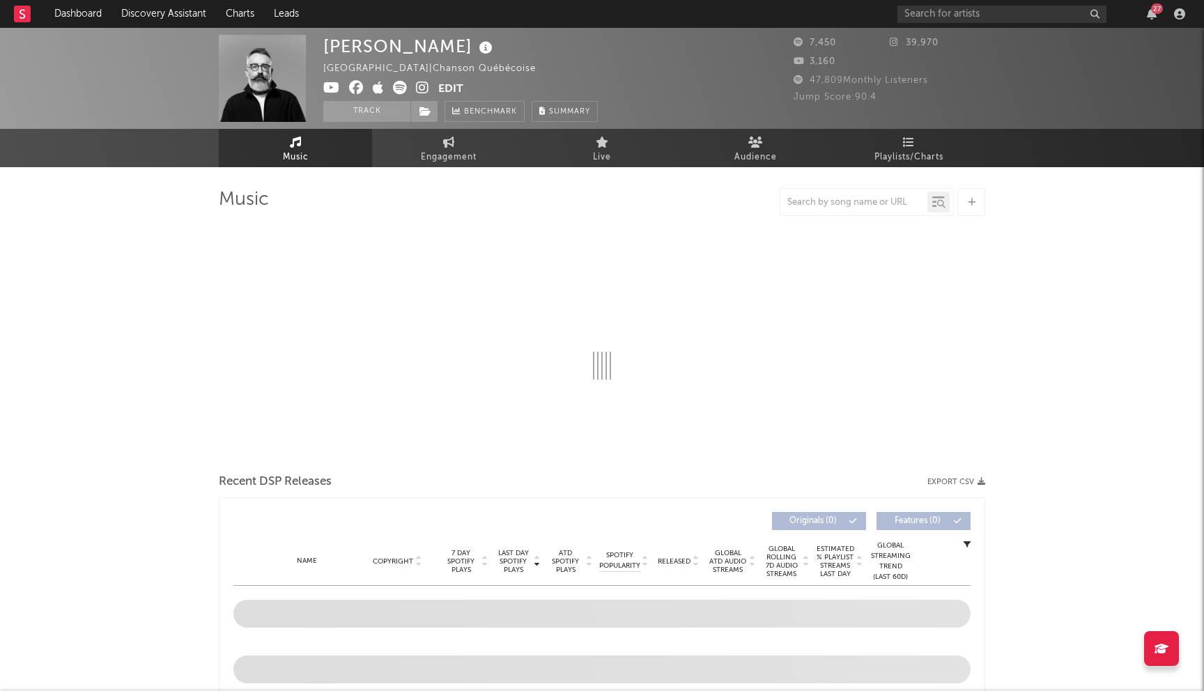
select select "1w"
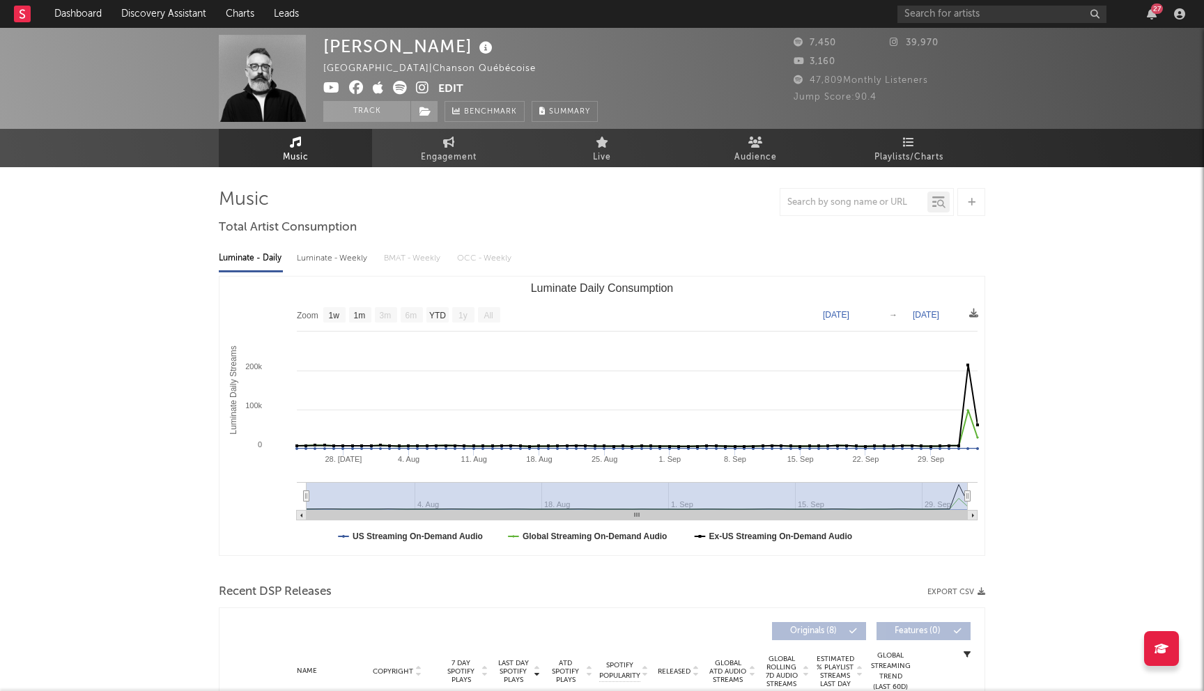
click at [355, 86] on icon at bounding box center [356, 88] width 15 height 14
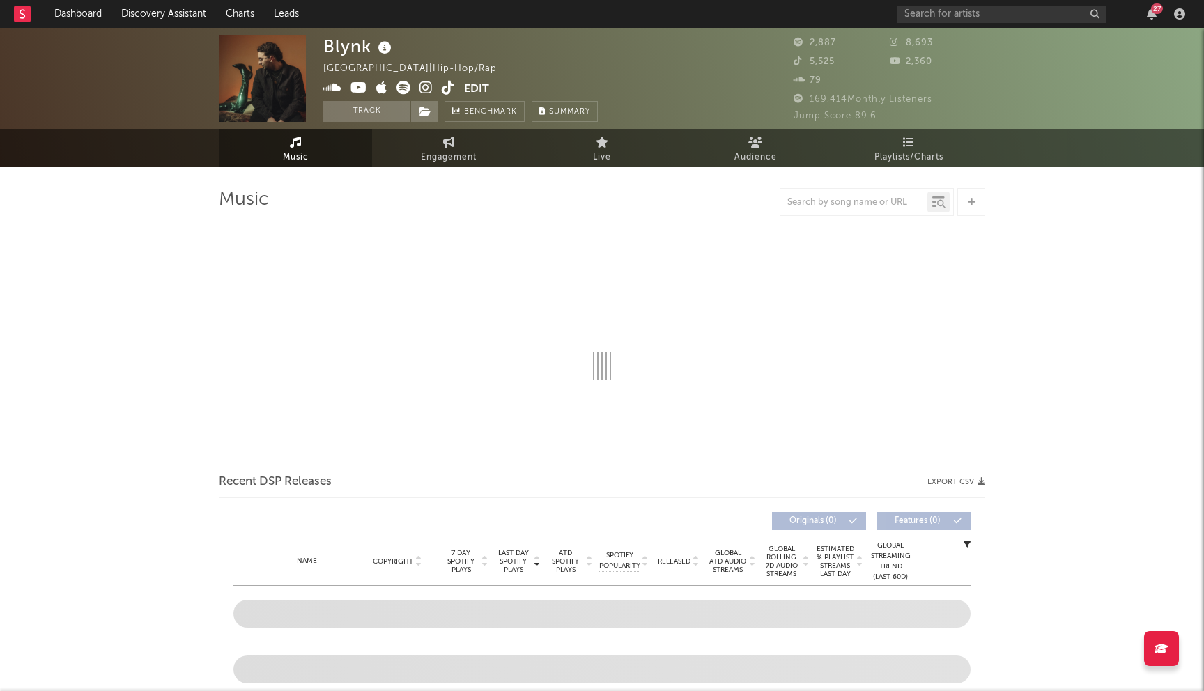
select select "1w"
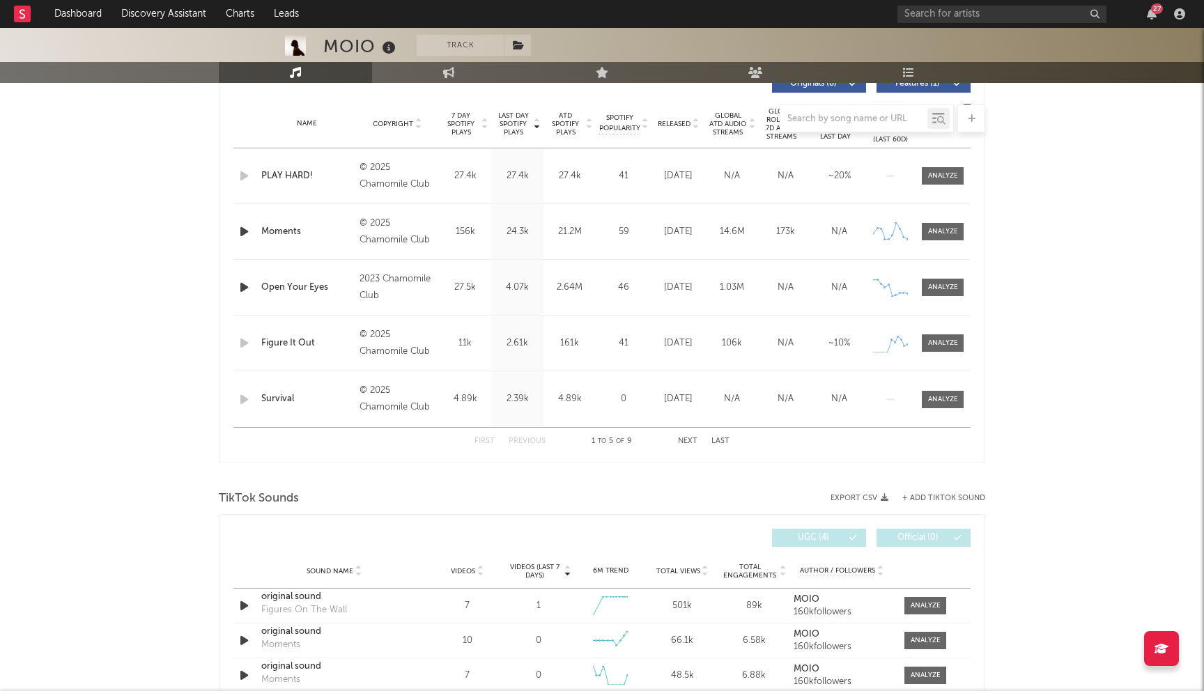
select select "6m"
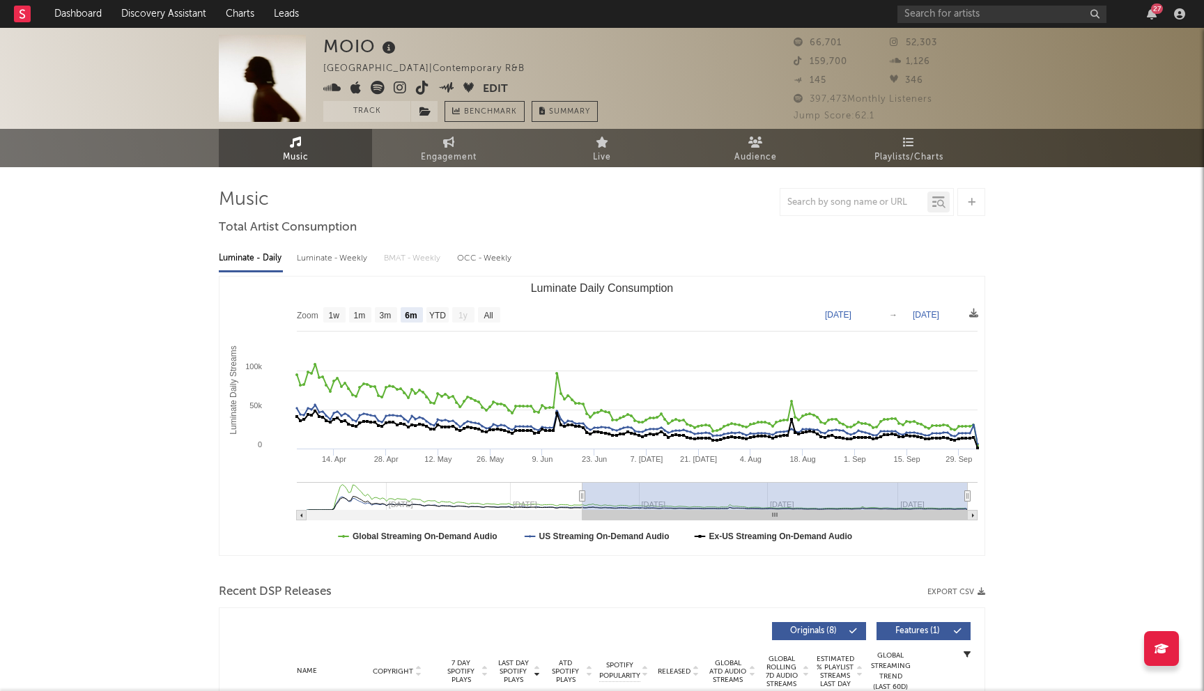
click at [399, 89] on icon at bounding box center [400, 88] width 13 height 14
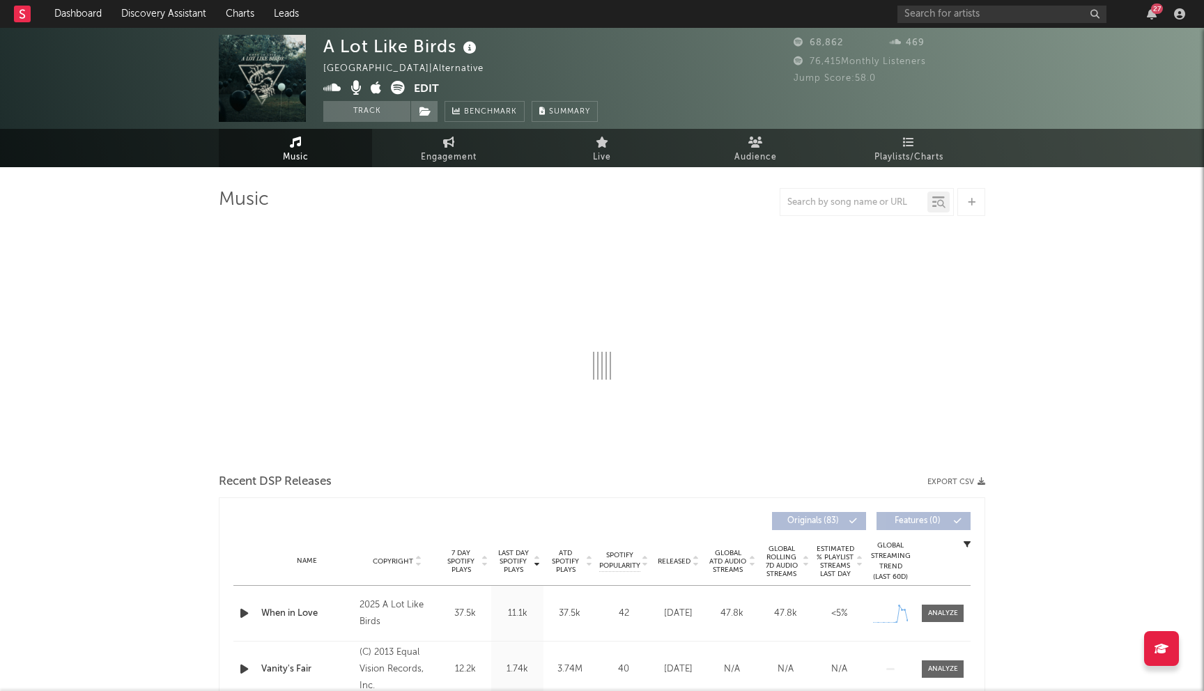
select select "6m"
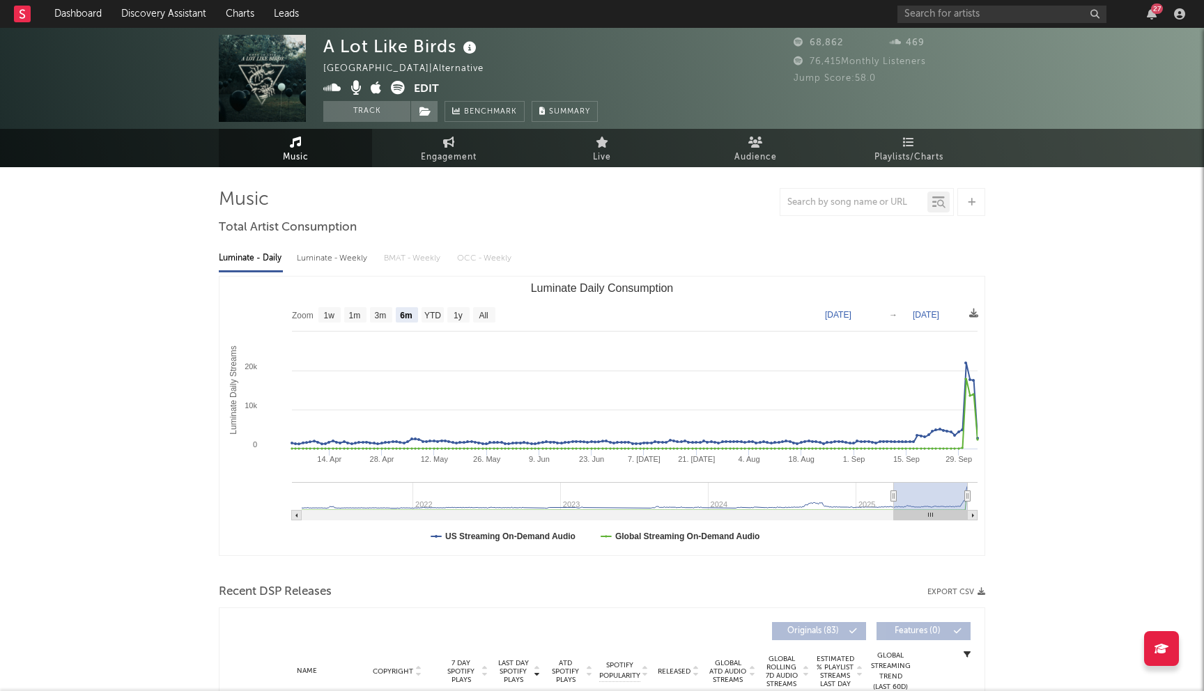
scroll to position [175, 0]
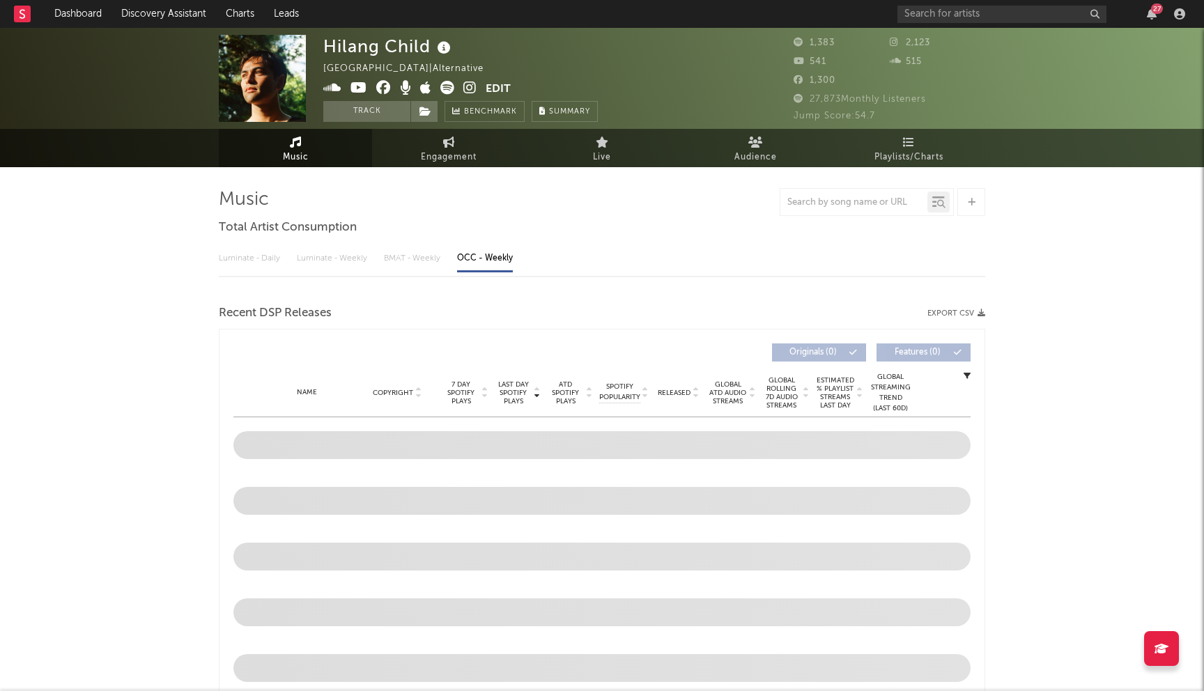
select select "1w"
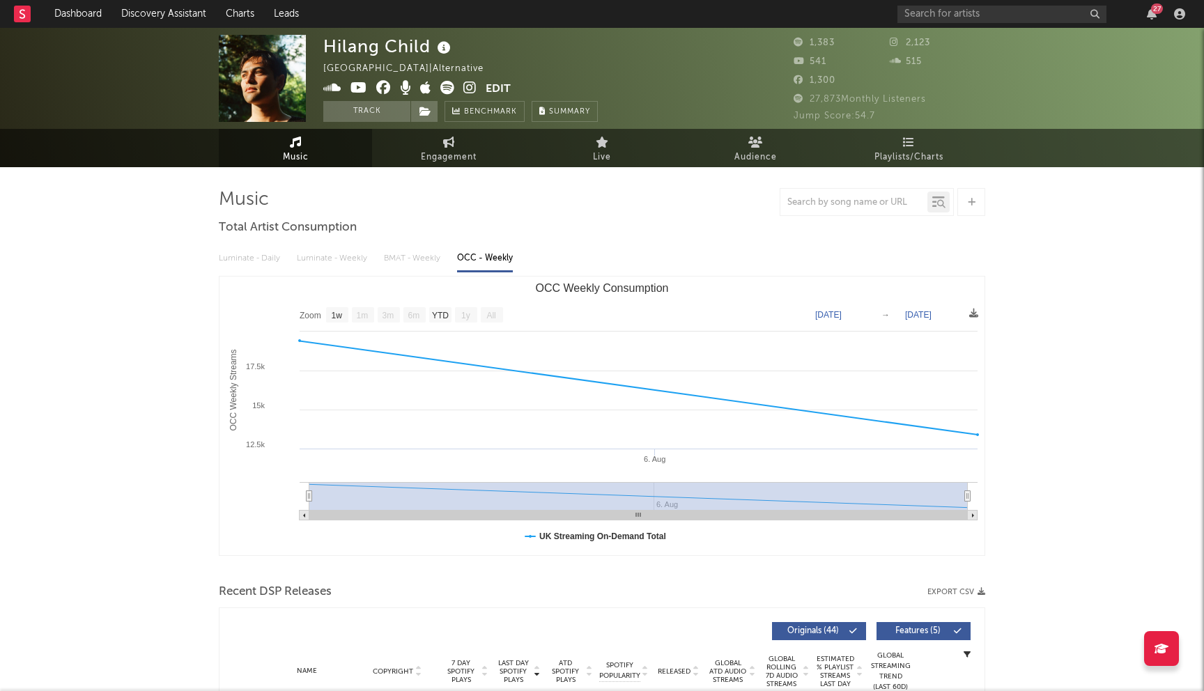
click at [384, 84] on icon at bounding box center [383, 88] width 15 height 14
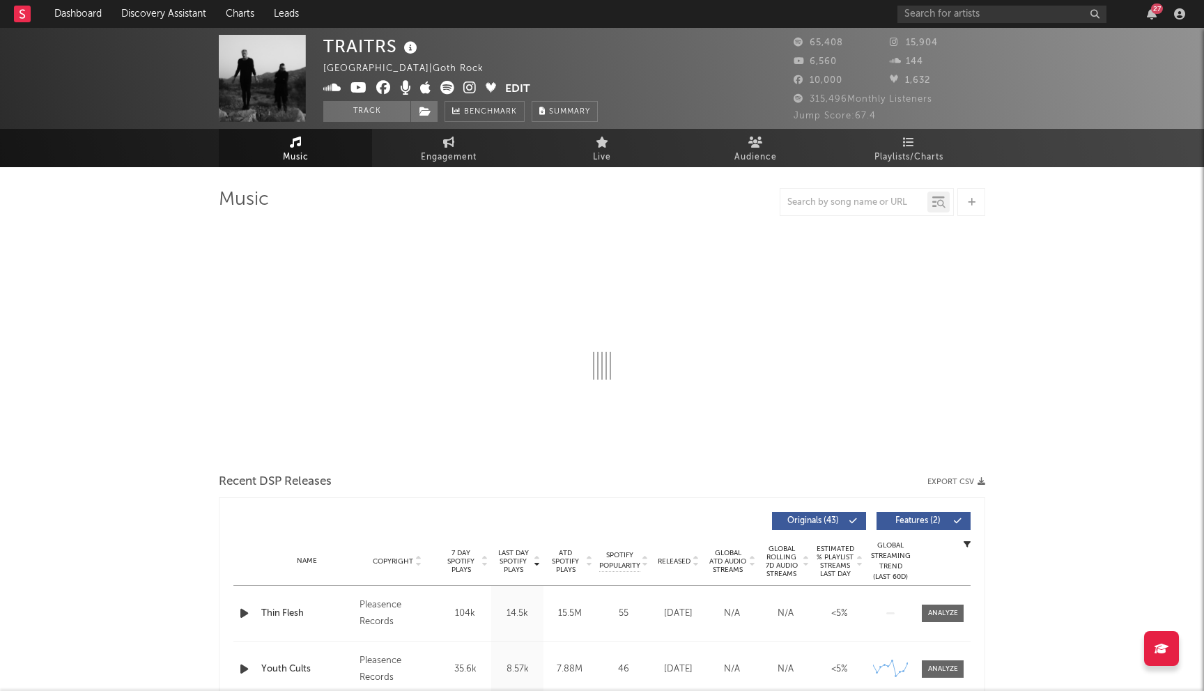
select select "6m"
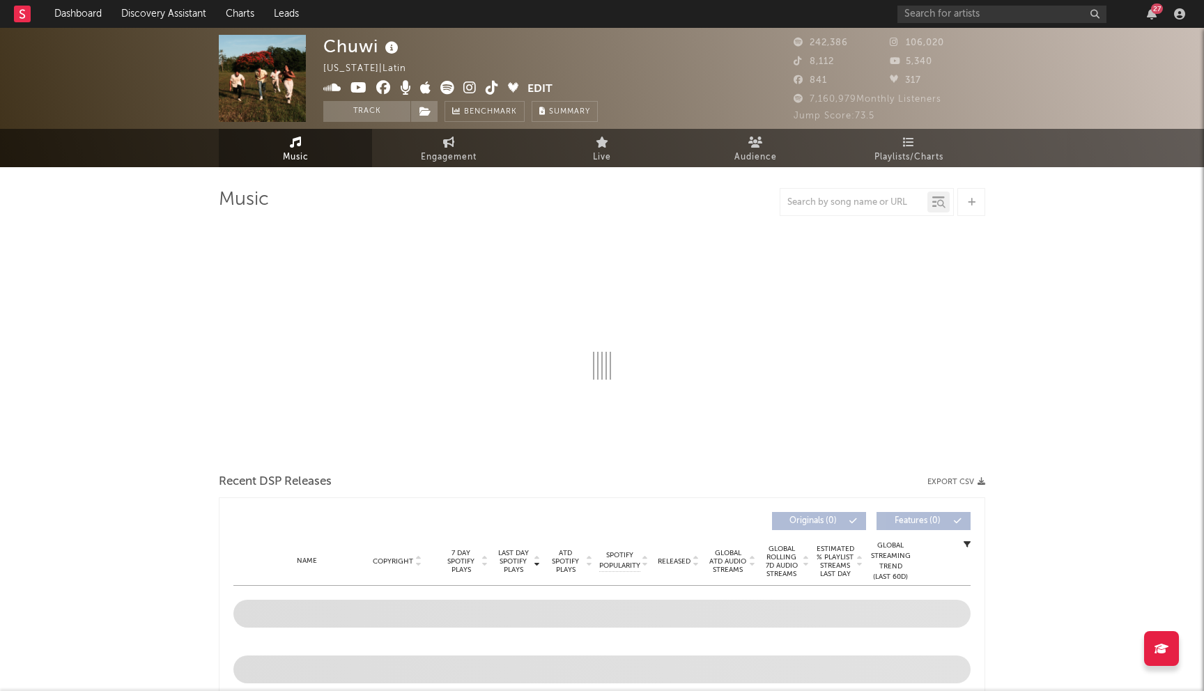
select select "6m"
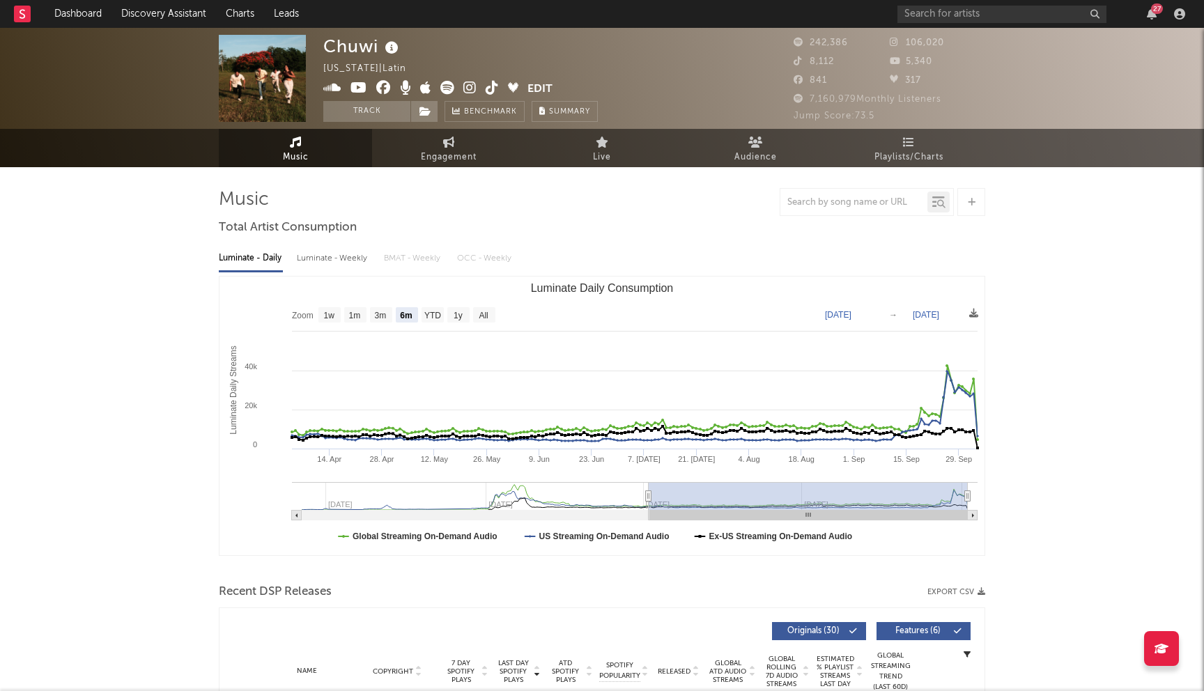
click at [381, 85] on icon at bounding box center [383, 88] width 15 height 14
click at [941, 8] on input "text" at bounding box center [1001, 14] width 209 height 17
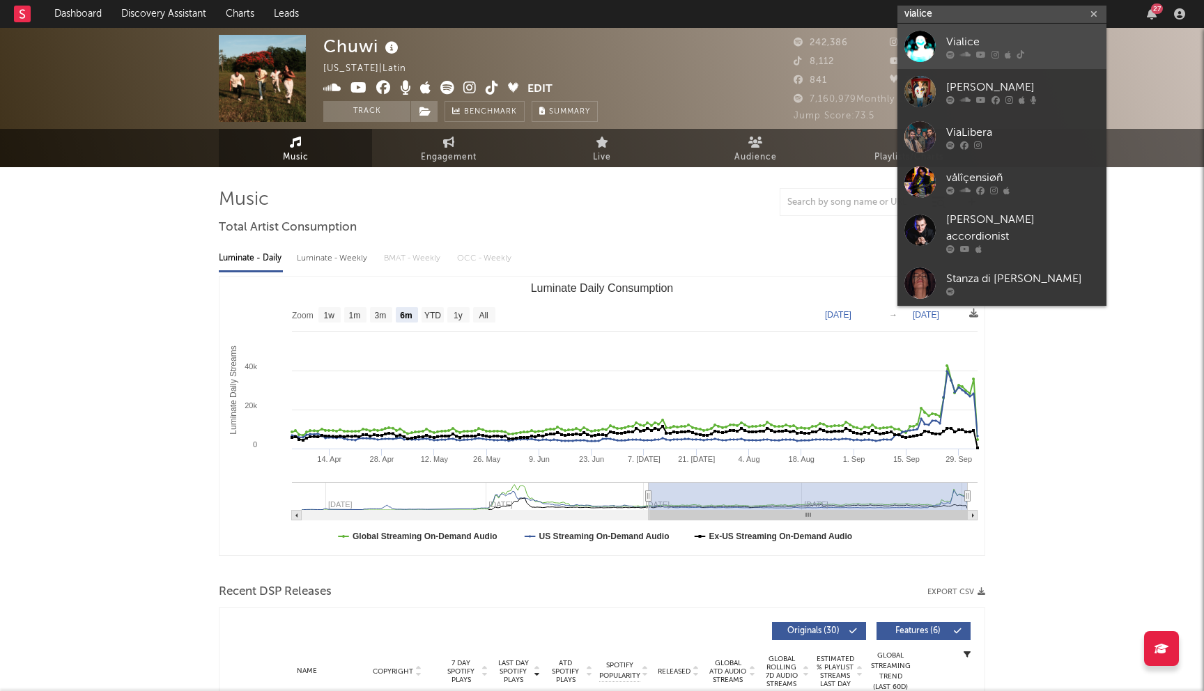
type input "vialice"
click at [974, 38] on div "Vialice" at bounding box center [1022, 41] width 153 height 17
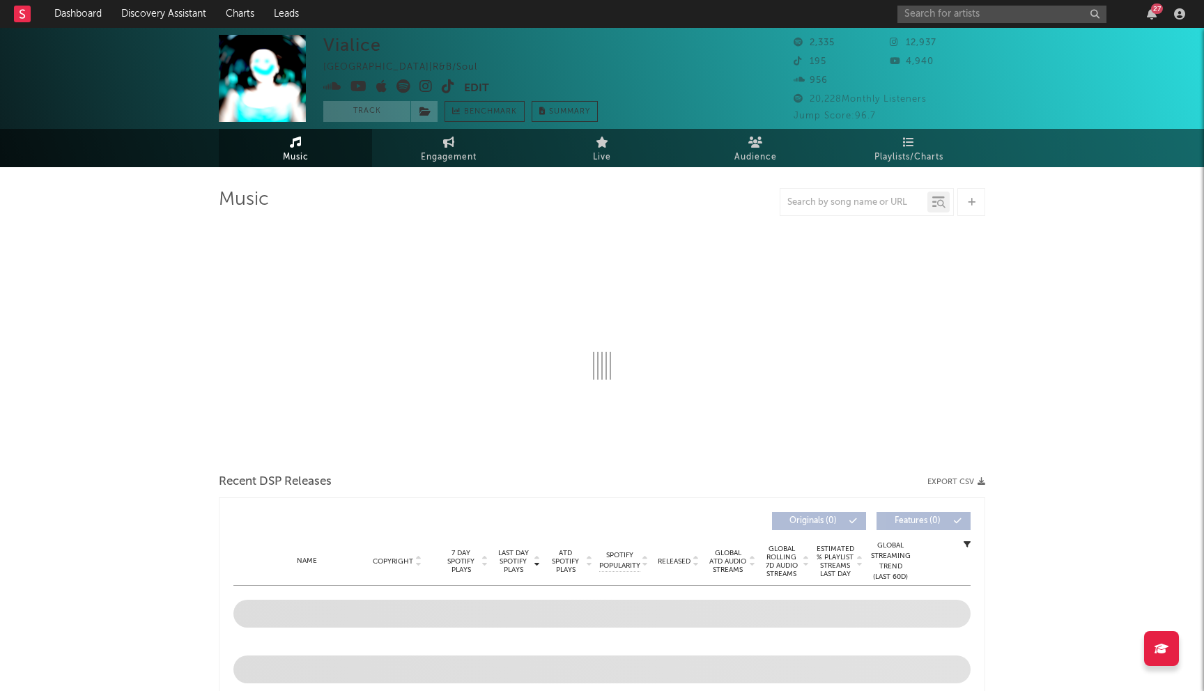
select select "1w"
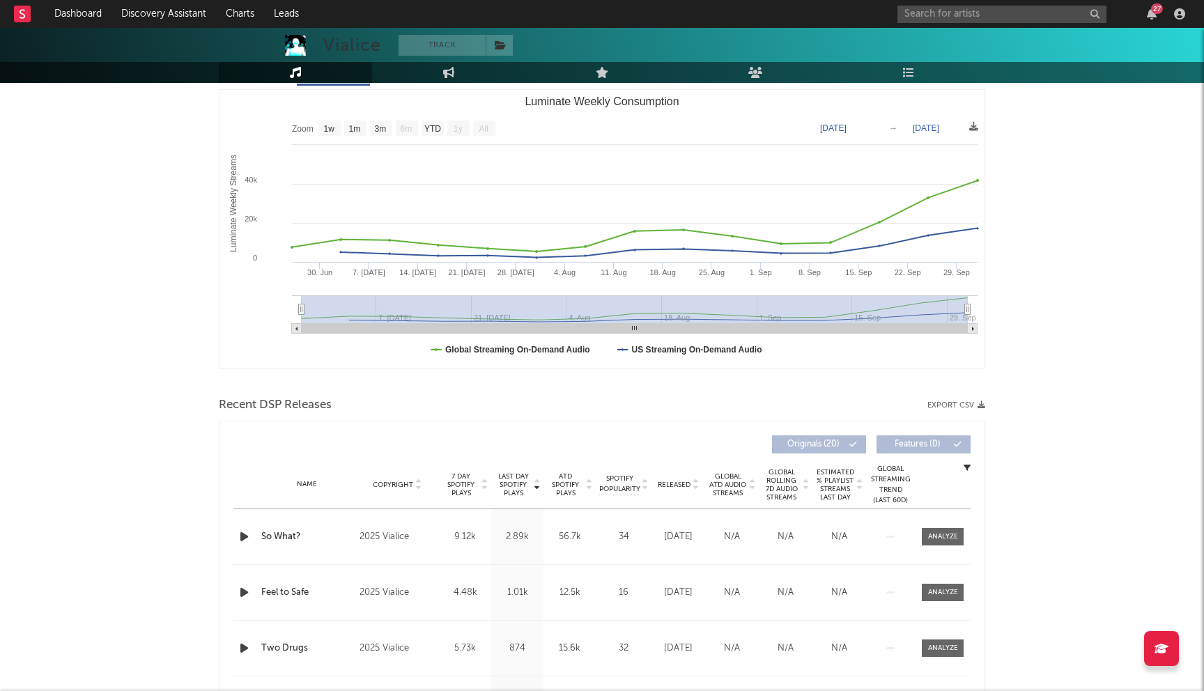
scroll to position [289, 0]
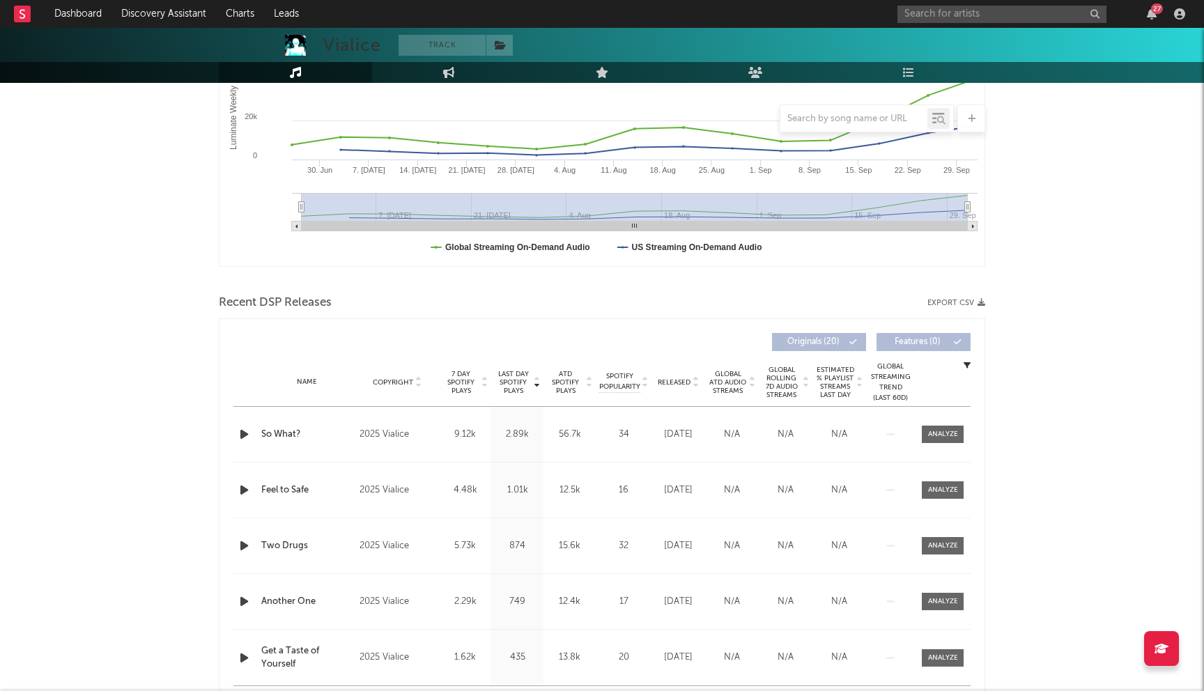
click at [516, 544] on div "874" at bounding box center [517, 546] width 45 height 14
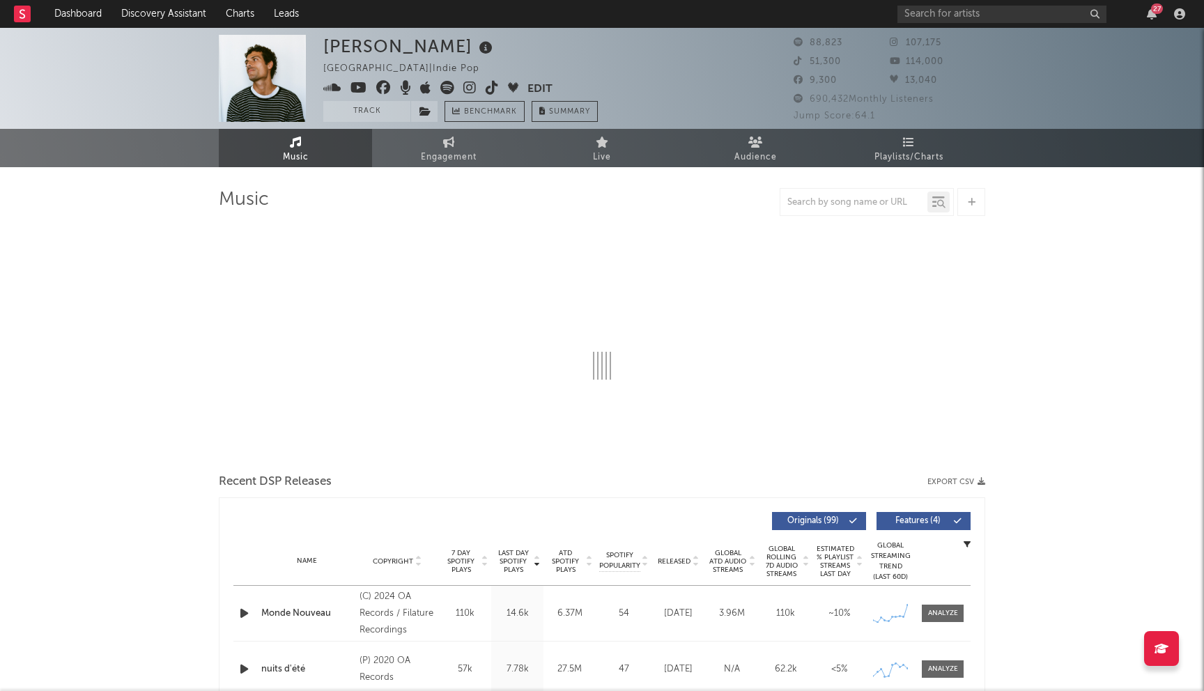
select select "6m"
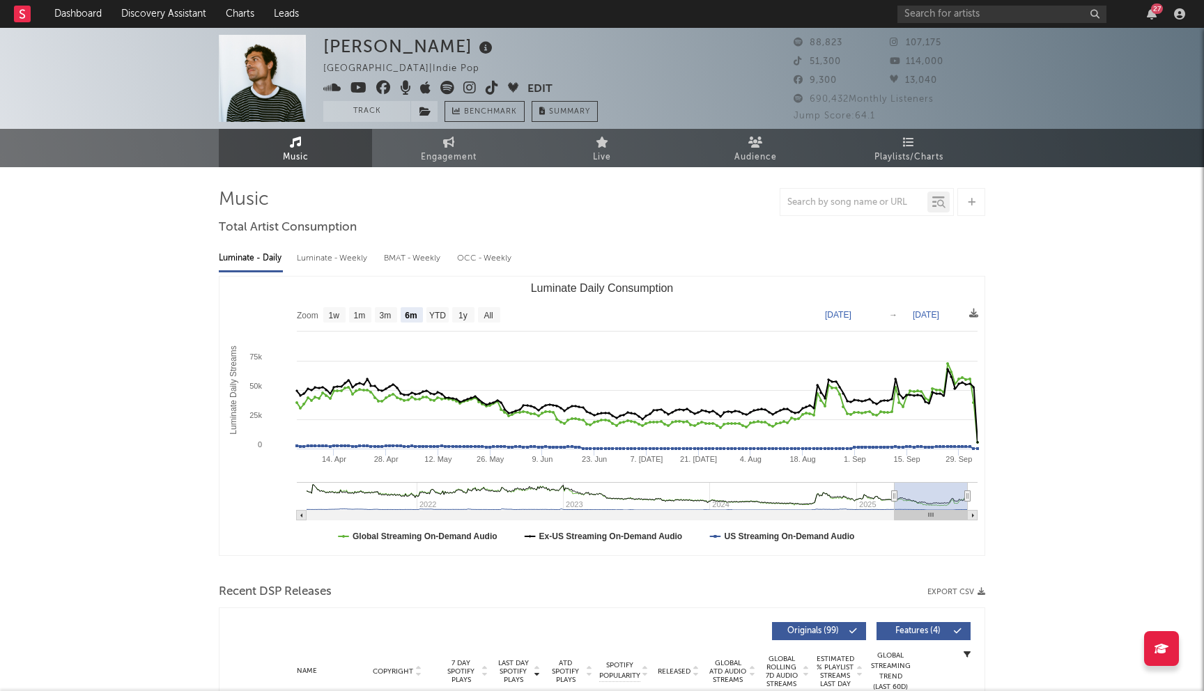
click at [380, 84] on icon at bounding box center [383, 88] width 15 height 14
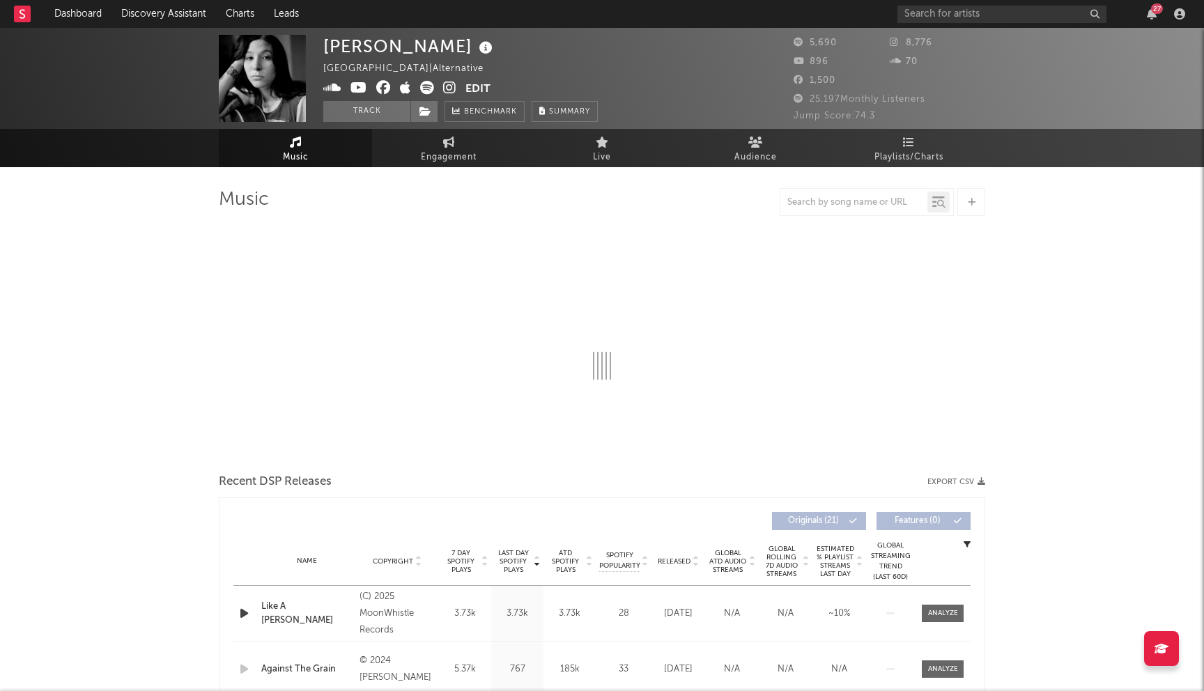
select select "6m"
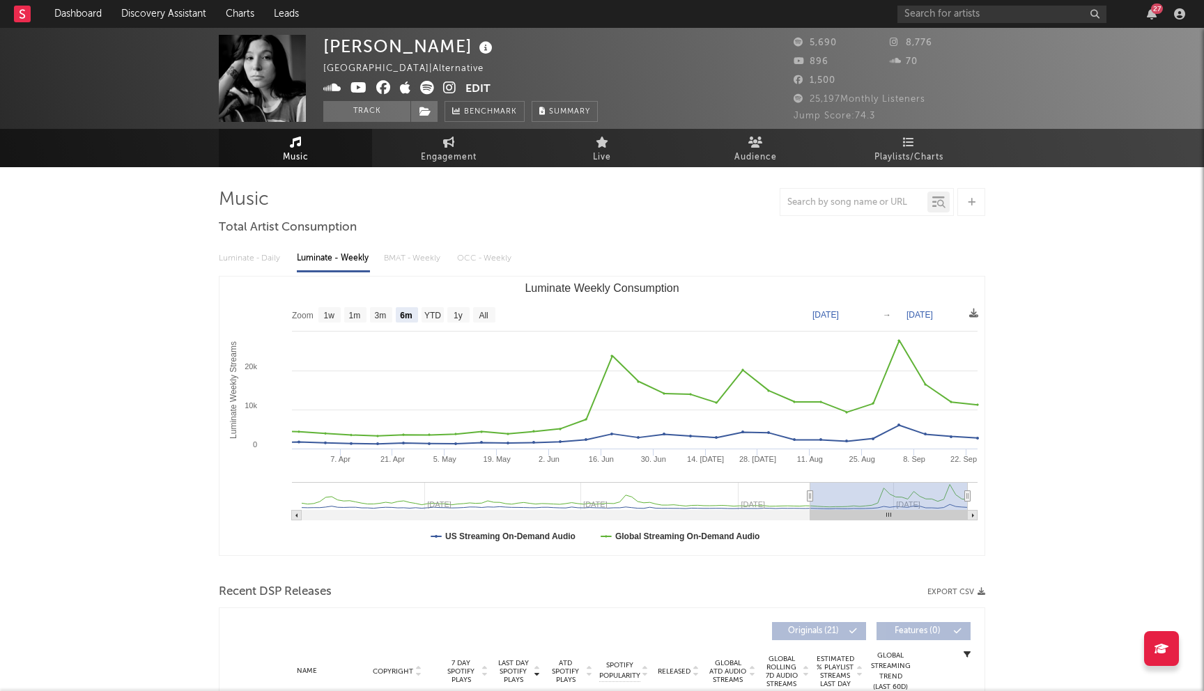
click at [384, 88] on icon at bounding box center [383, 88] width 15 height 14
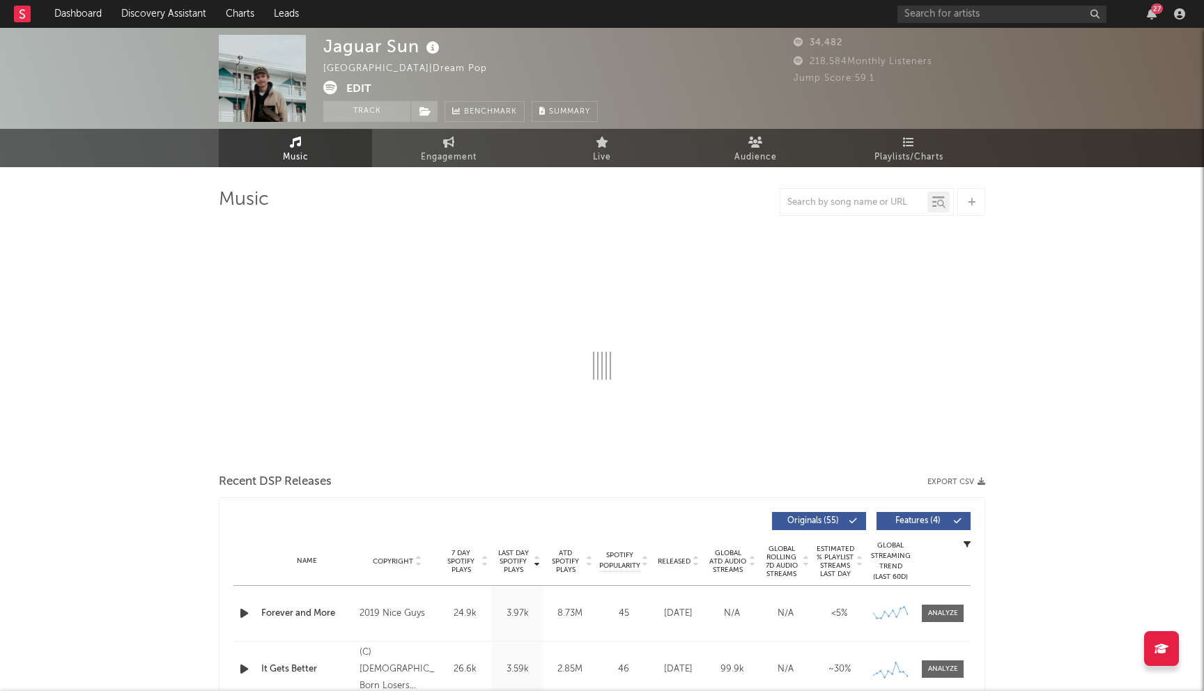
select select "6m"
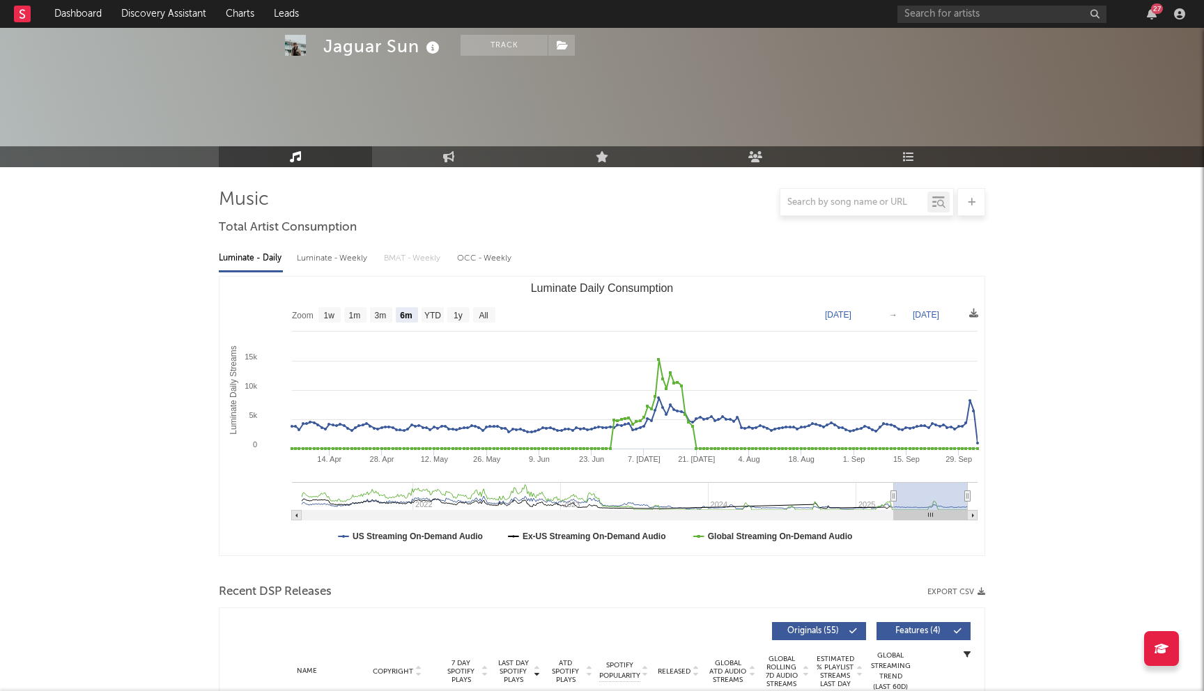
scroll to position [403, 0]
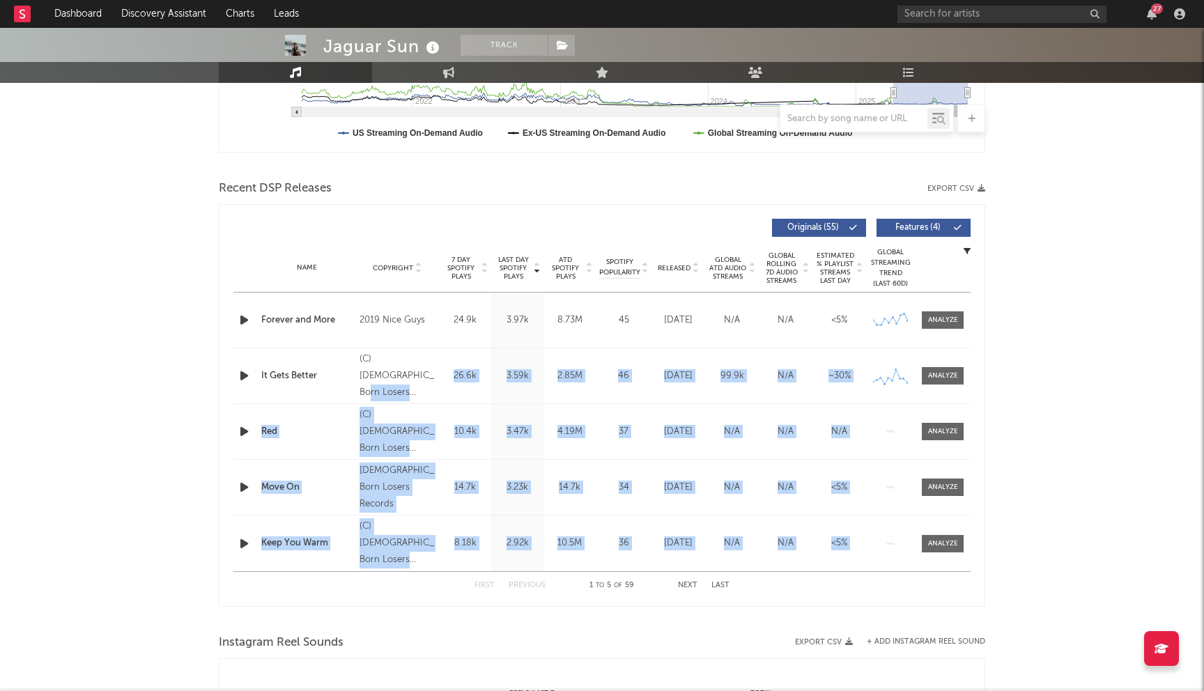
drag, startPoint x: 408, startPoint y: 385, endPoint x: 441, endPoint y: 615, distance: 232.3
click at [440, 607] on div "Music Total Artist Consumption Luminate - Daily Luminate - Weekly BMAT - Weekly…" at bounding box center [602, 537] width 766 height 1504
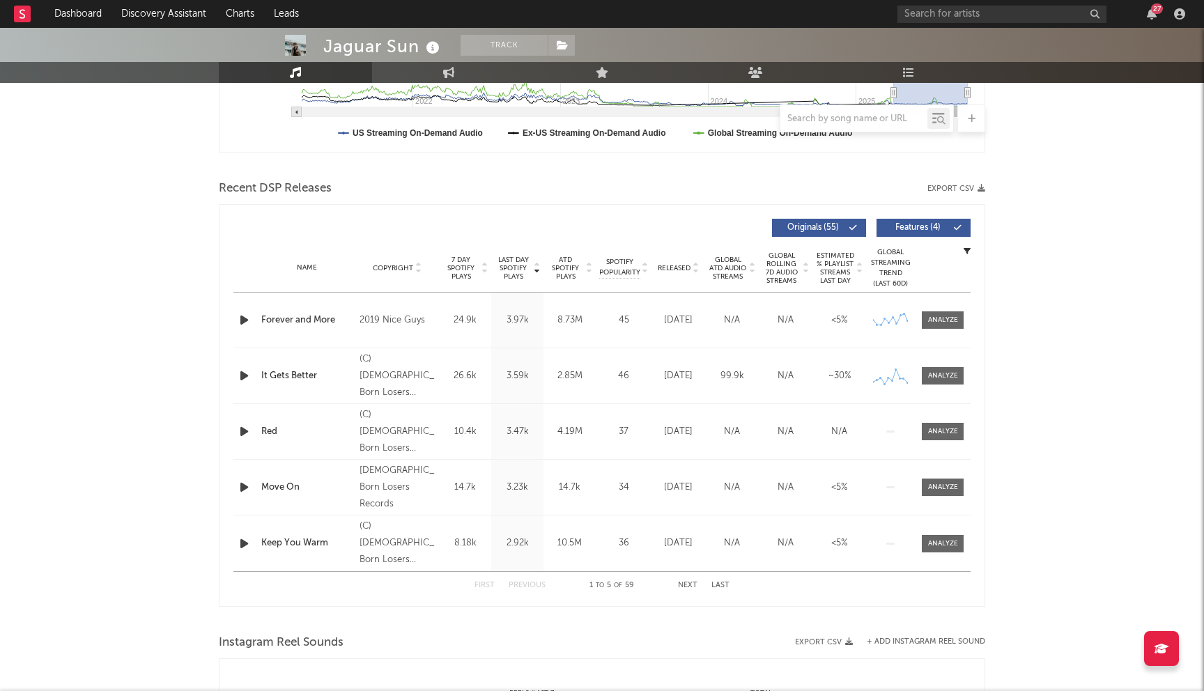
click at [90, 250] on div "Jaguar Sun Track Canada | Dream Pop Edit Track Benchmark Summary 34,482 218,584…" at bounding box center [602, 509] width 1204 height 1769
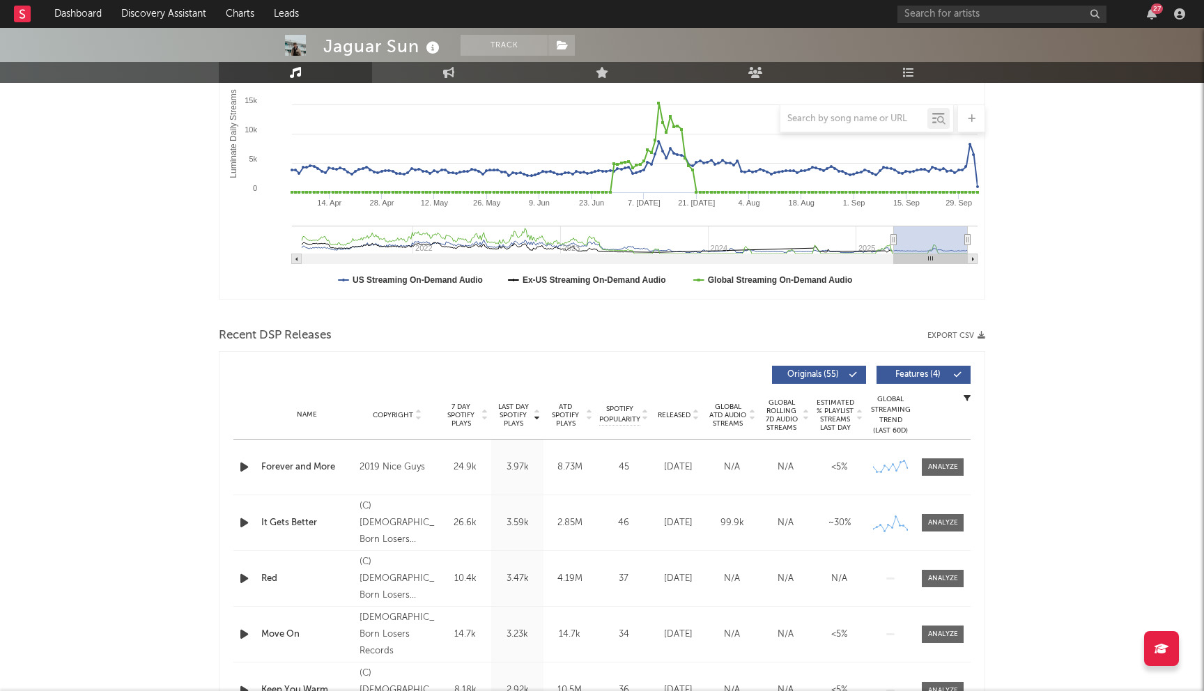
scroll to position [0, 0]
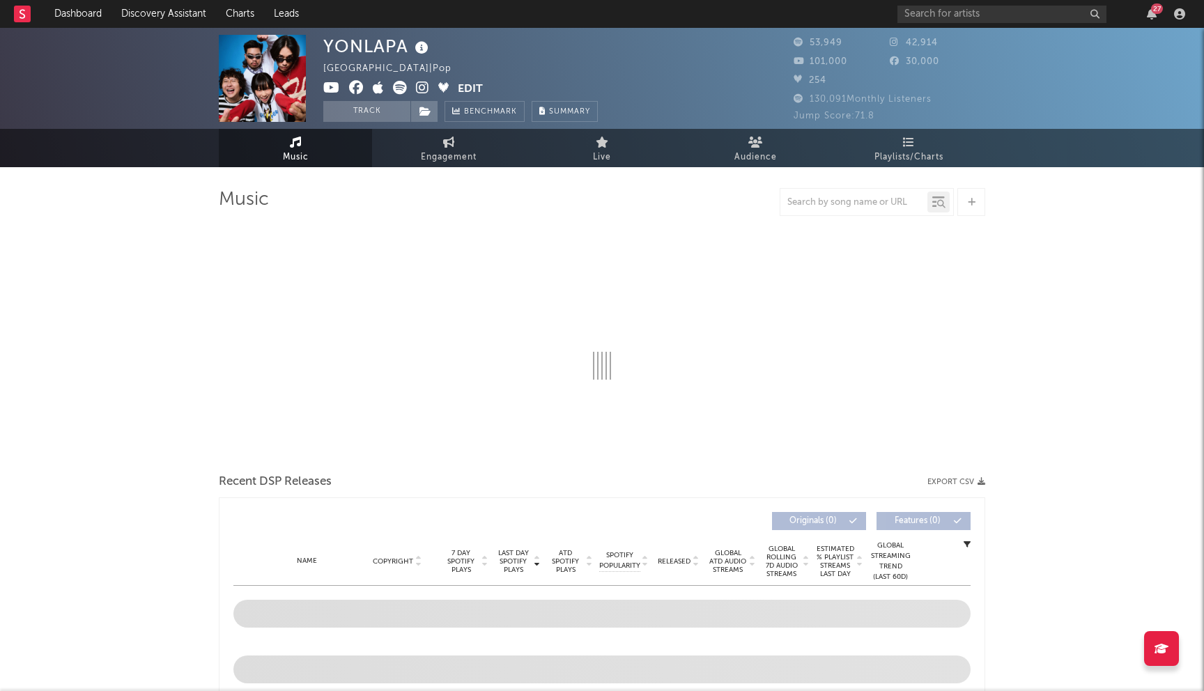
select select "6m"
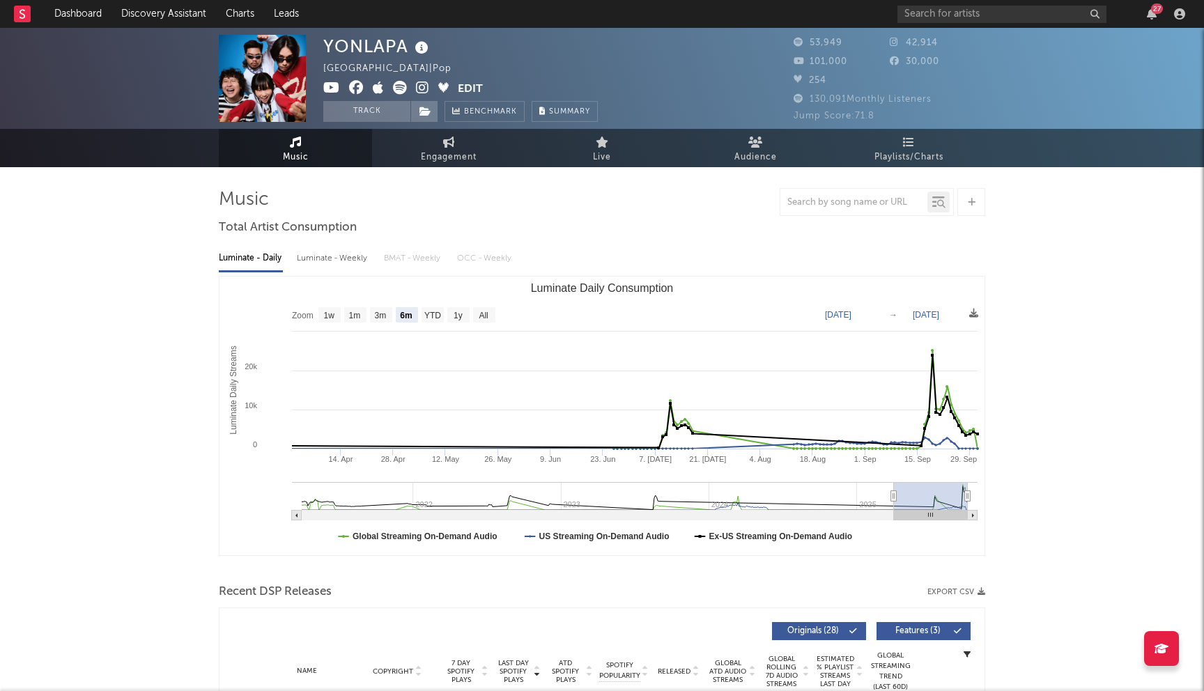
click at [355, 86] on icon at bounding box center [356, 88] width 15 height 14
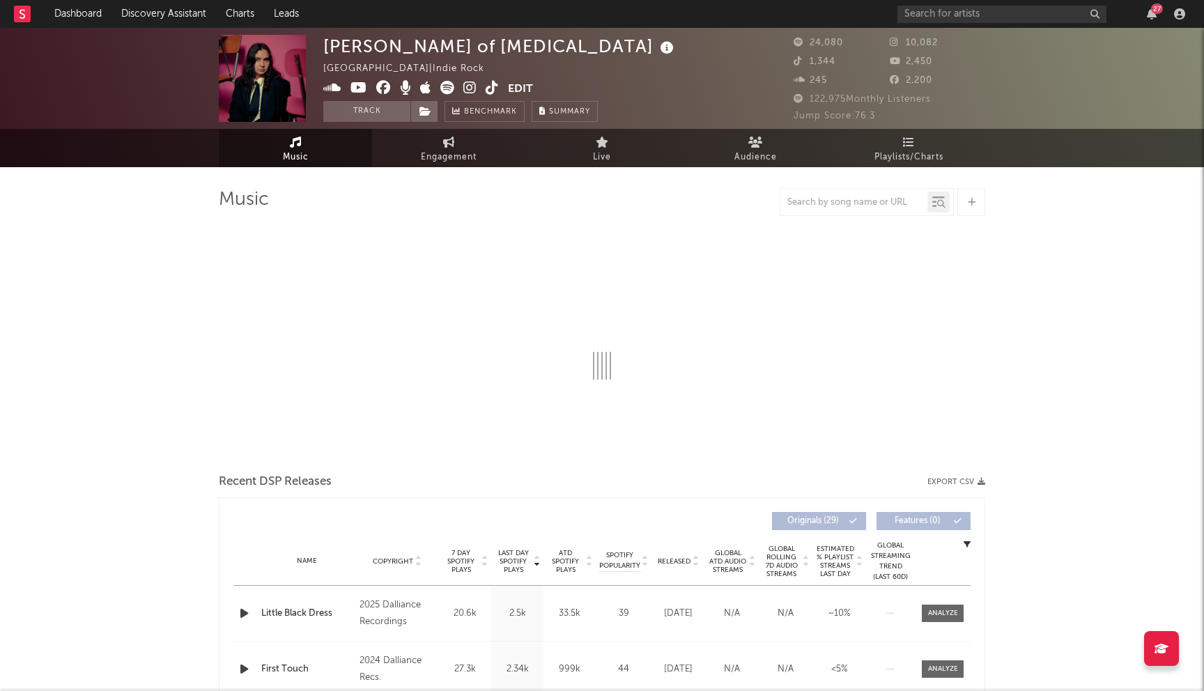
select select "6m"
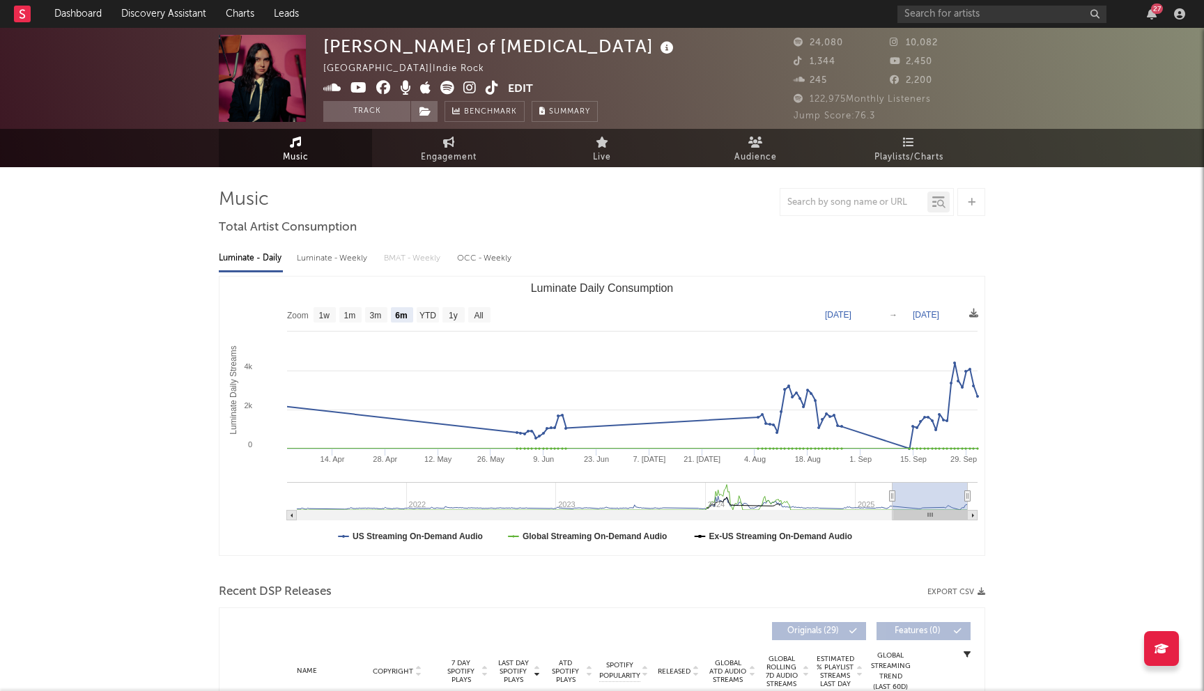
click at [383, 93] on icon at bounding box center [383, 88] width 15 height 14
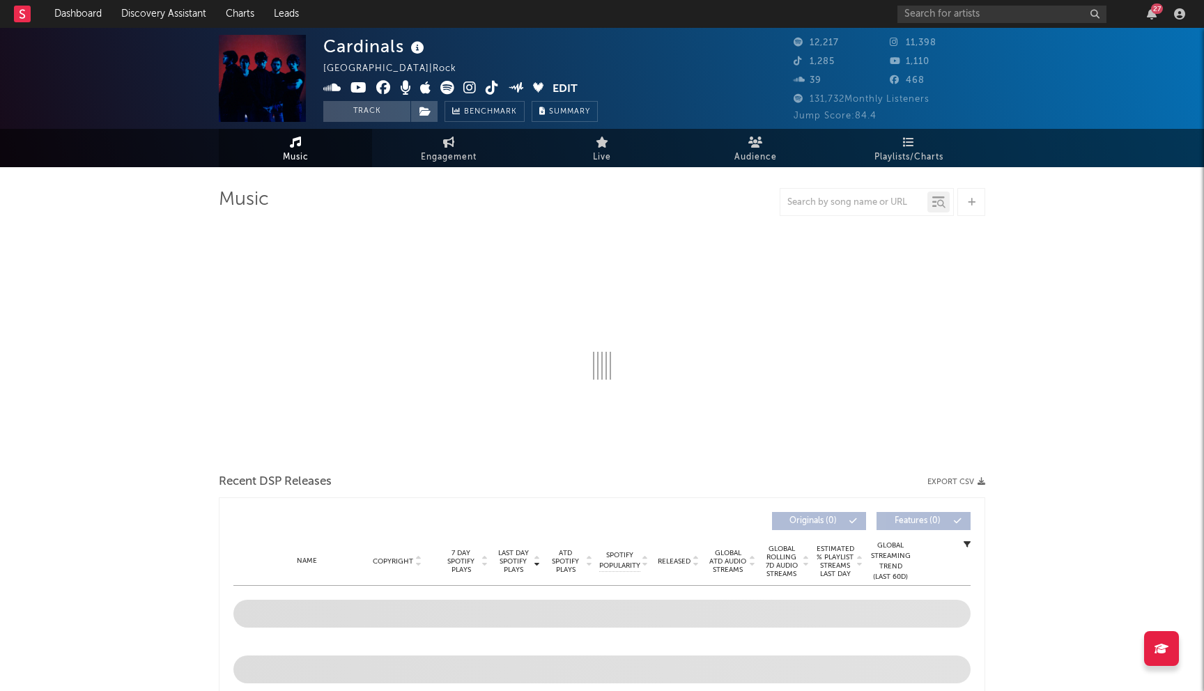
select select "6m"
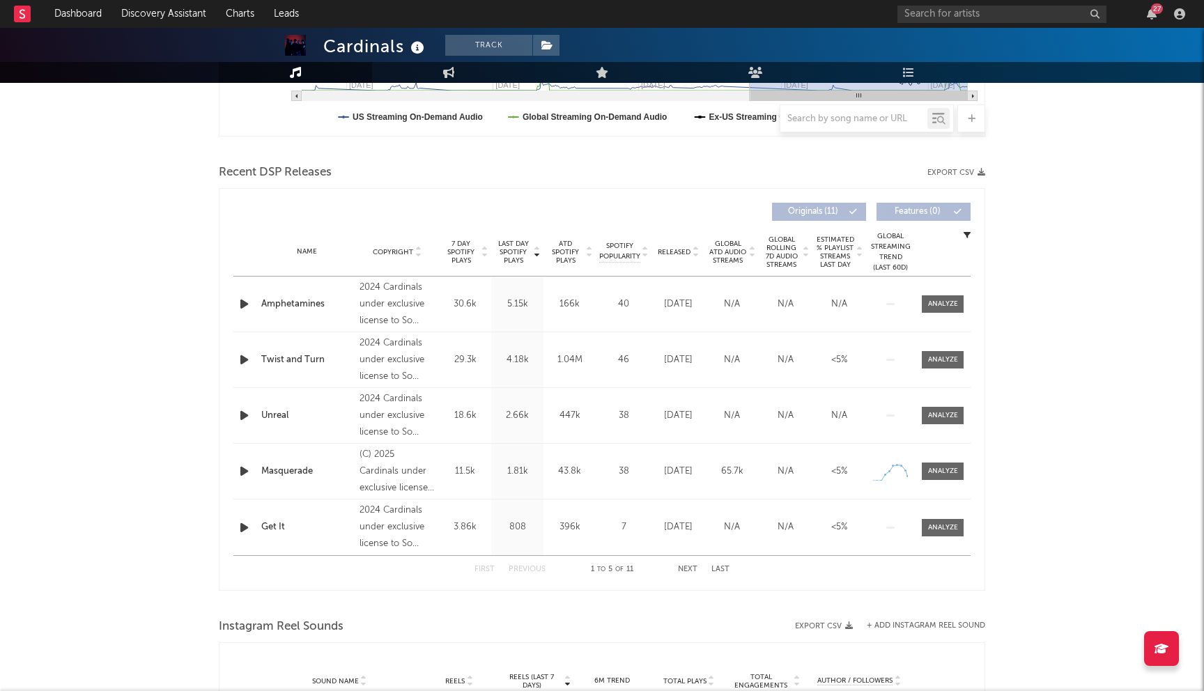
scroll to position [474, 0]
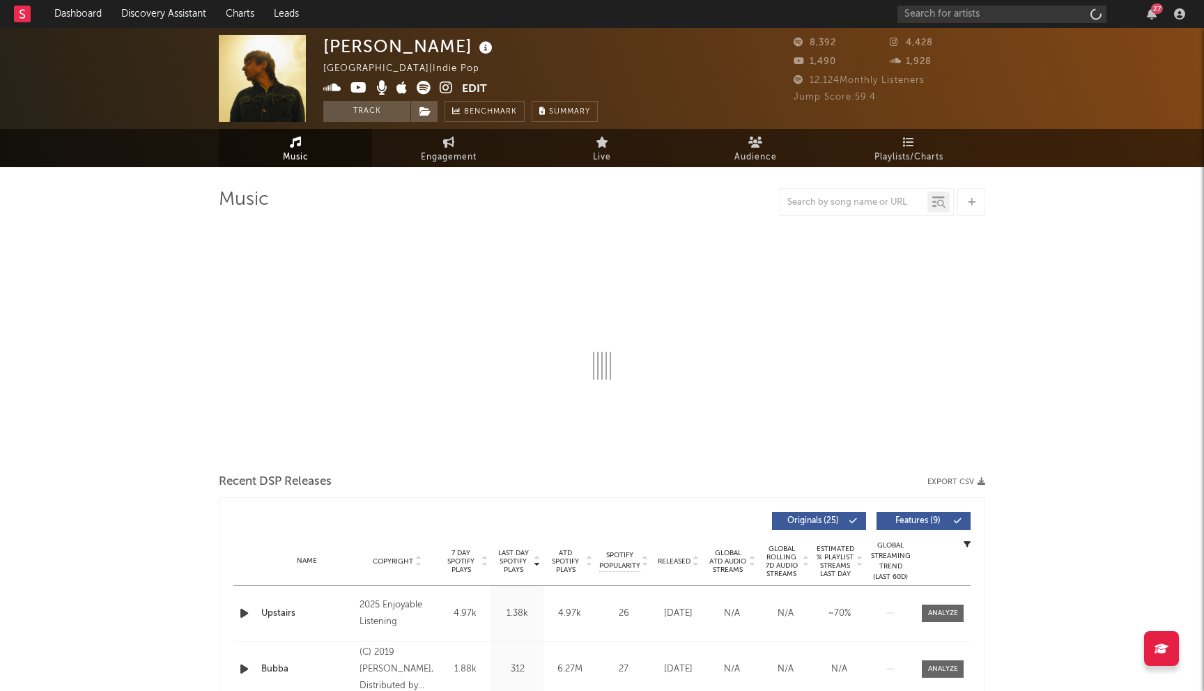
select select "6m"
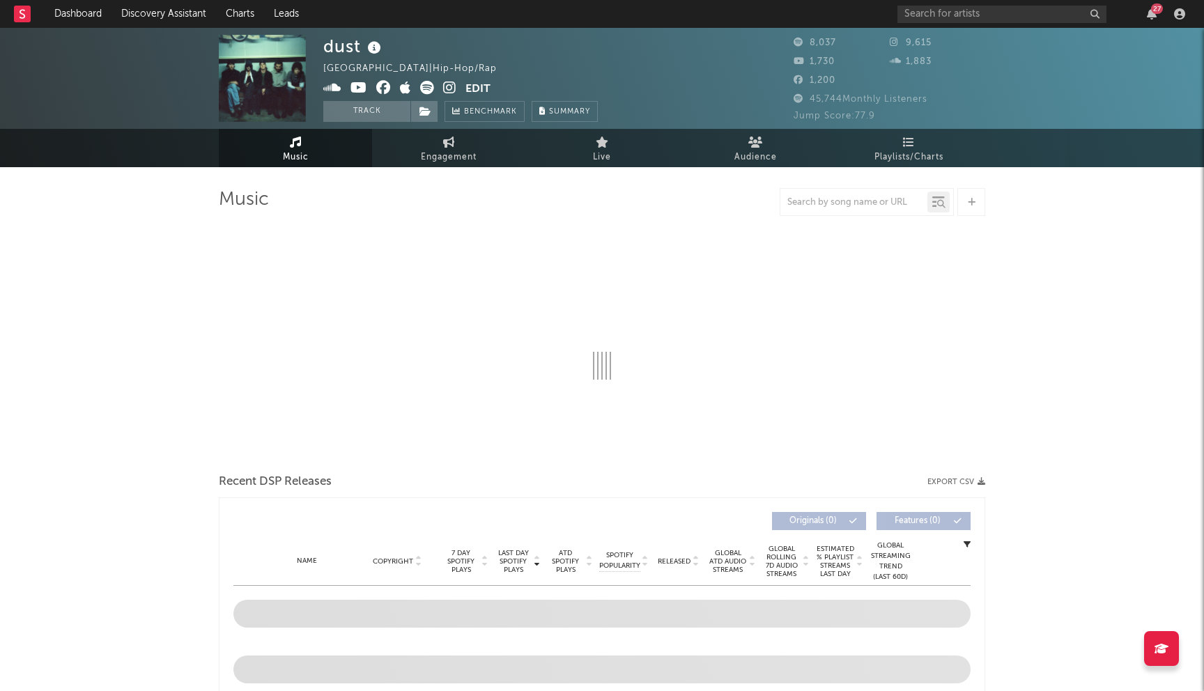
select select "1w"
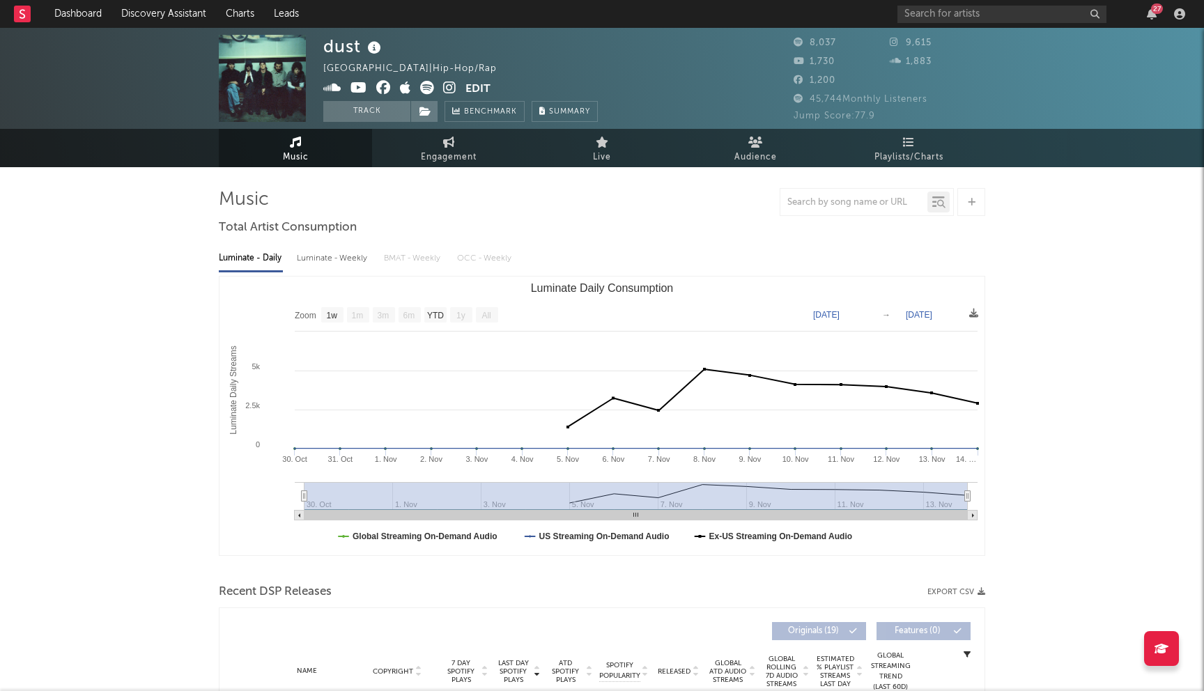
click at [383, 86] on icon at bounding box center [383, 88] width 15 height 14
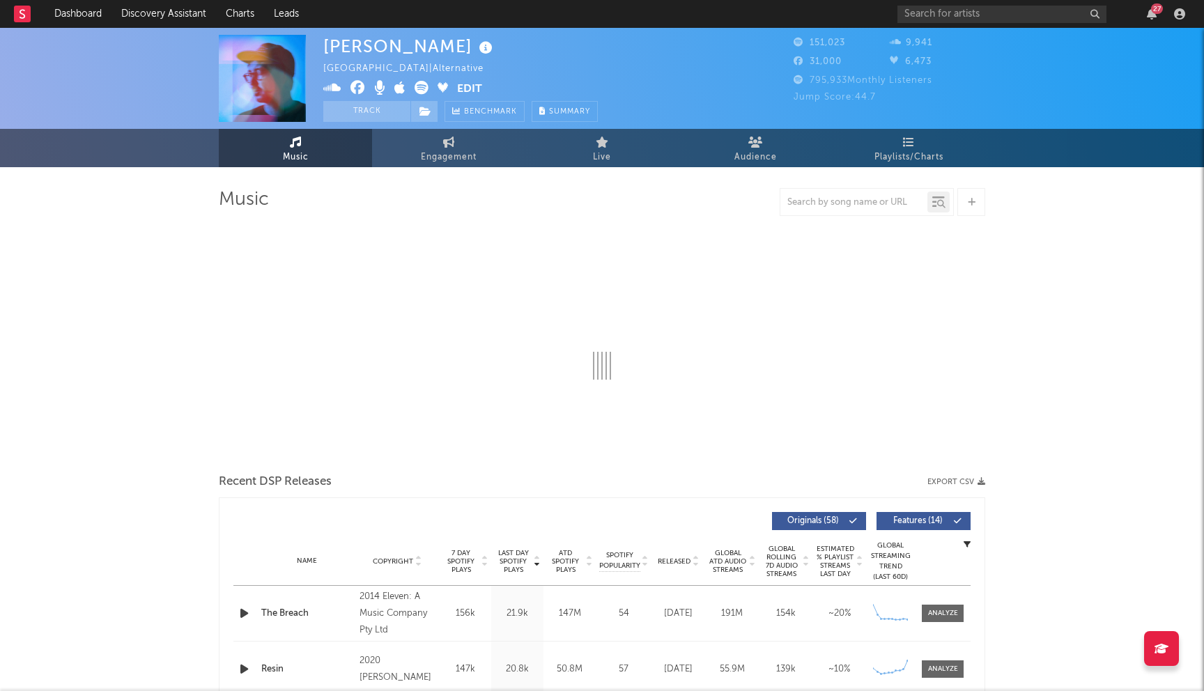
select select "6m"
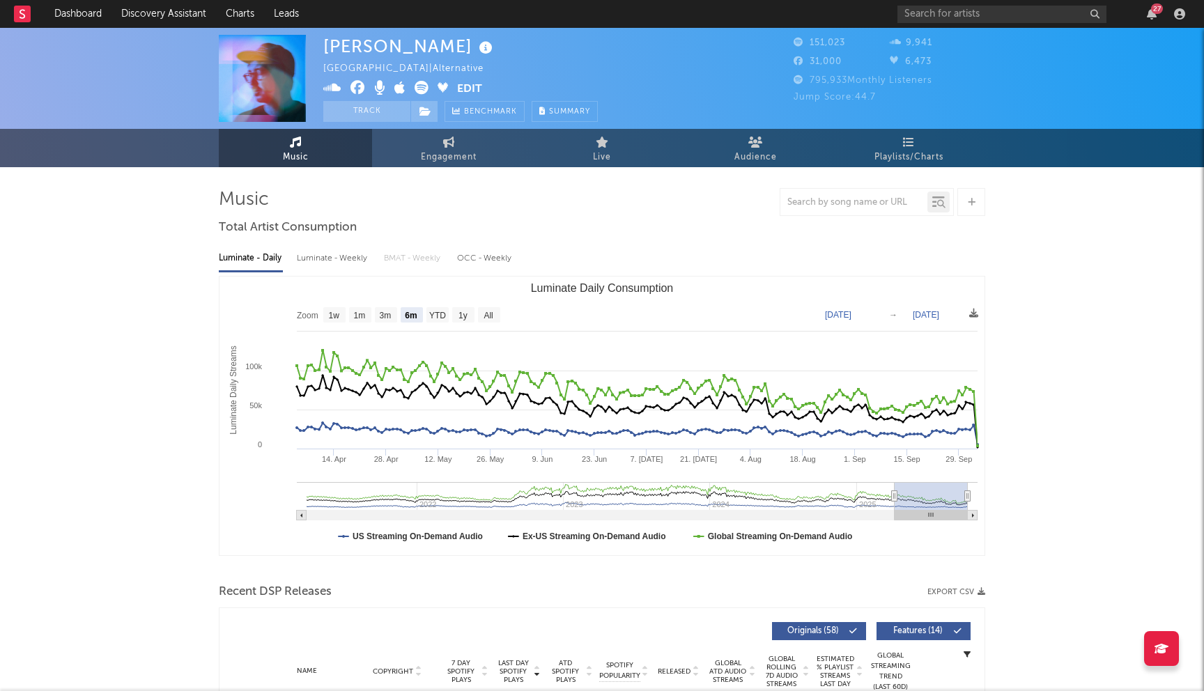
click at [359, 93] on icon at bounding box center [357, 88] width 15 height 14
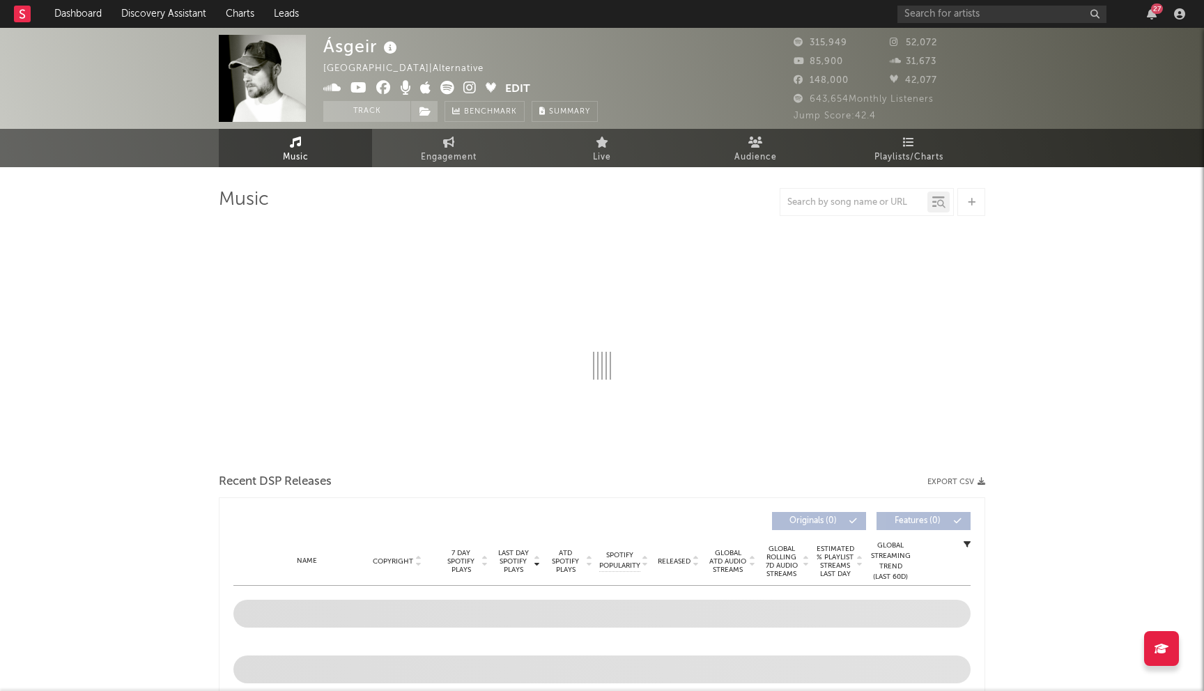
select select "6m"
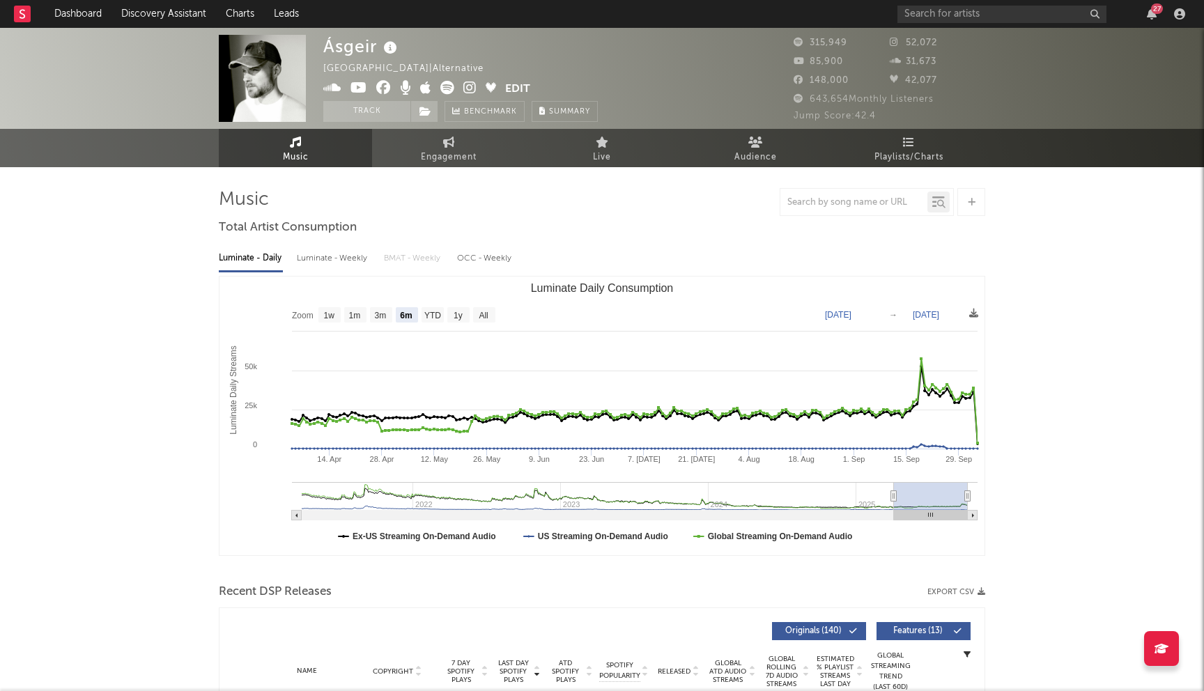
click at [385, 88] on icon at bounding box center [383, 88] width 15 height 14
click at [469, 88] on icon at bounding box center [469, 88] width 13 height 14
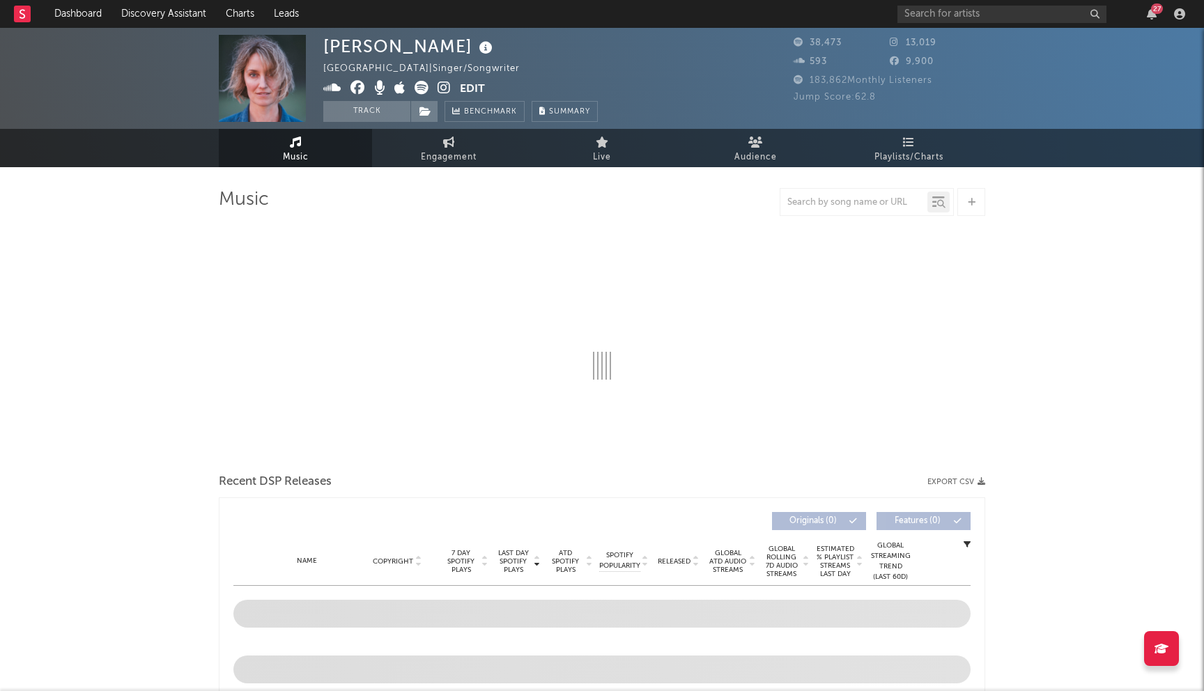
select select "6m"
